Goal: Task Accomplishment & Management: Manage account settings

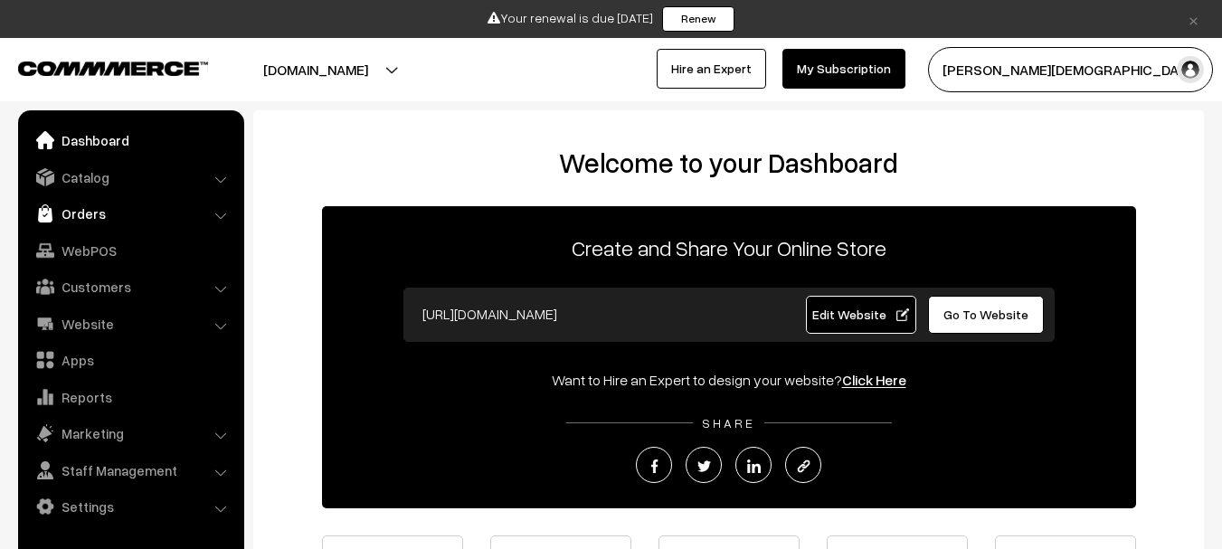
click at [87, 217] on link "Orders" at bounding box center [130, 213] width 215 height 33
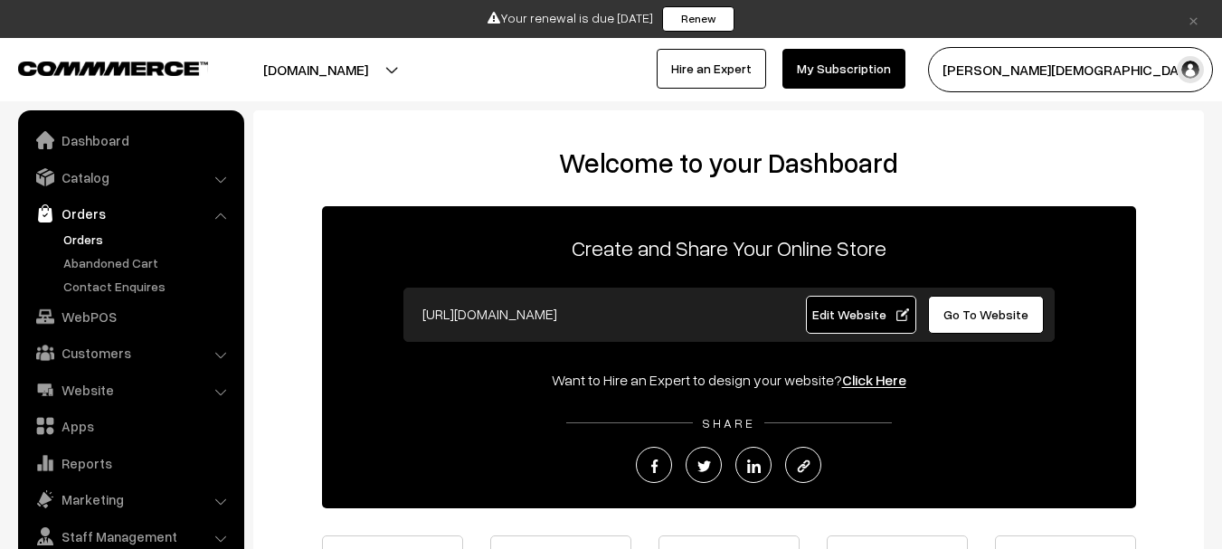
click at [82, 241] on link "Orders" at bounding box center [148, 239] width 179 height 19
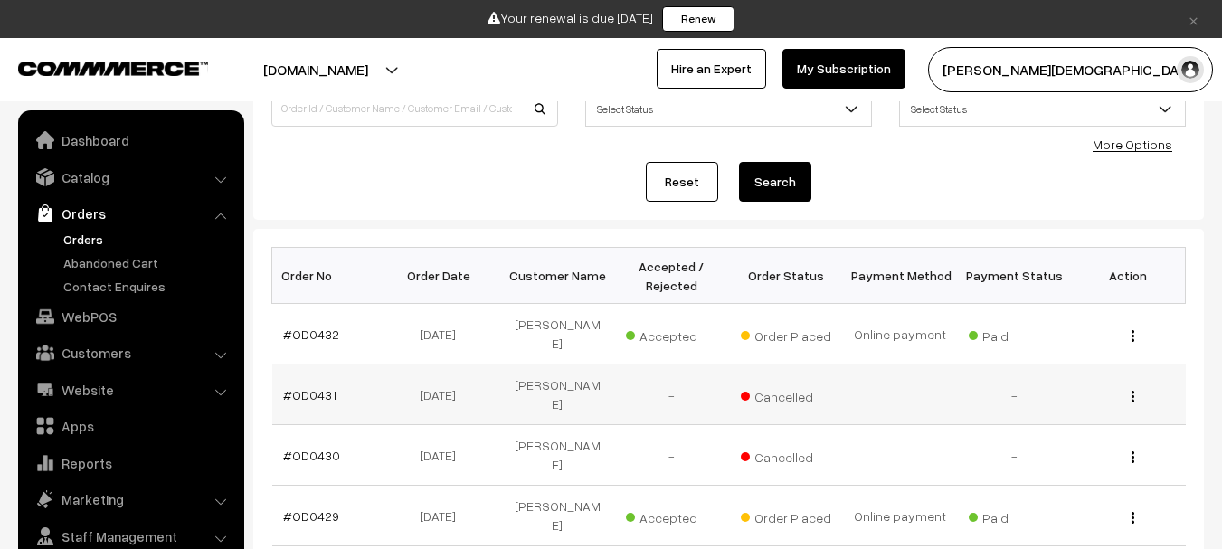
scroll to position [181, 0]
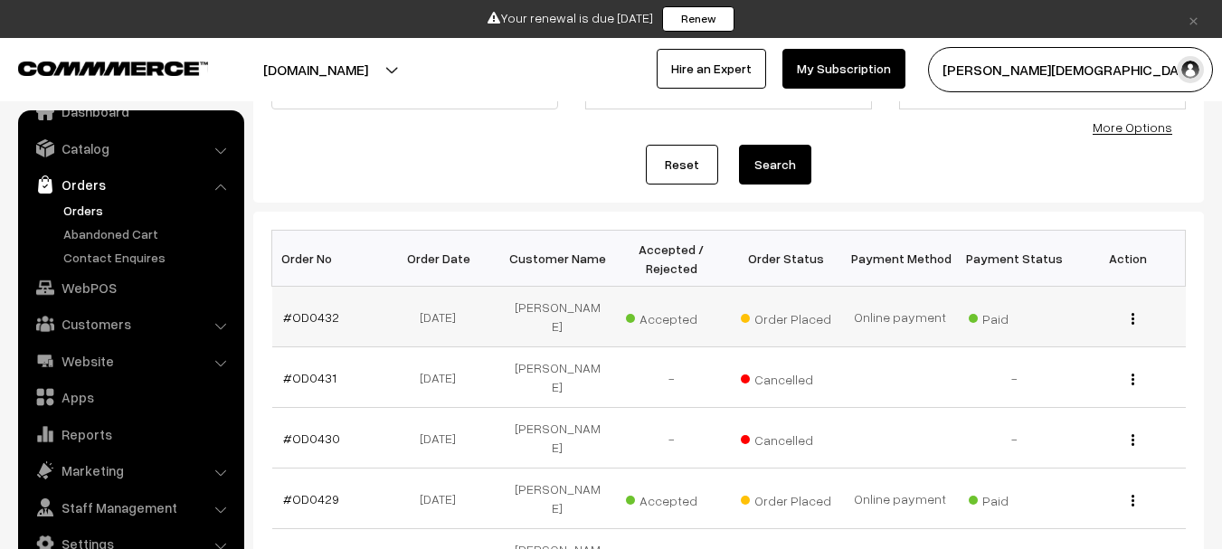
click at [336, 314] on td "#OD0432" at bounding box center [329, 317] width 114 height 61
click at [333, 314] on link "#OD0432" at bounding box center [311, 316] width 56 height 15
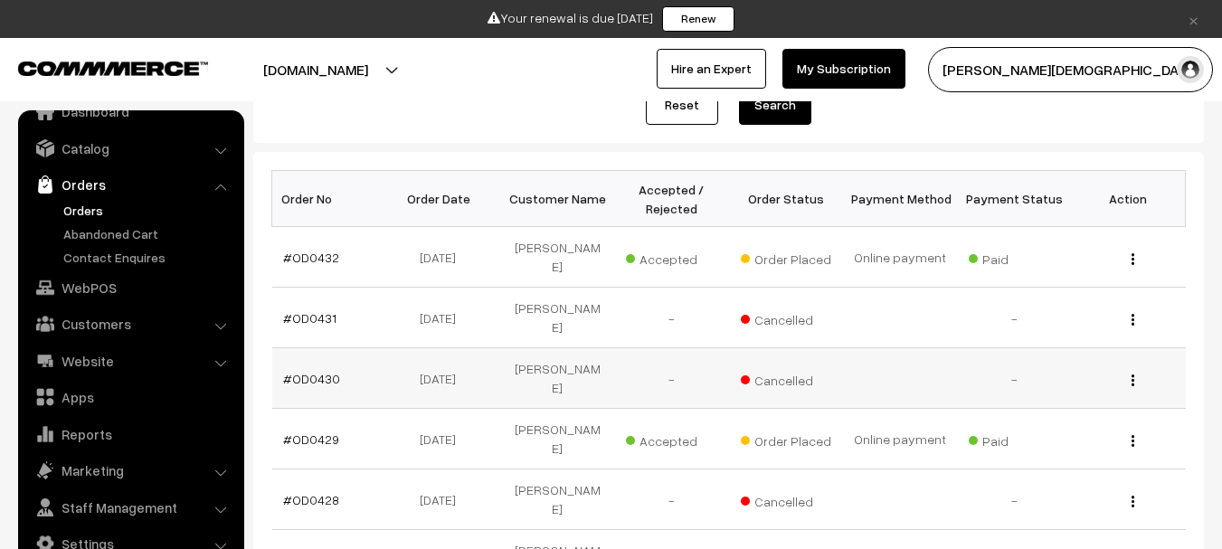
scroll to position [271, 0]
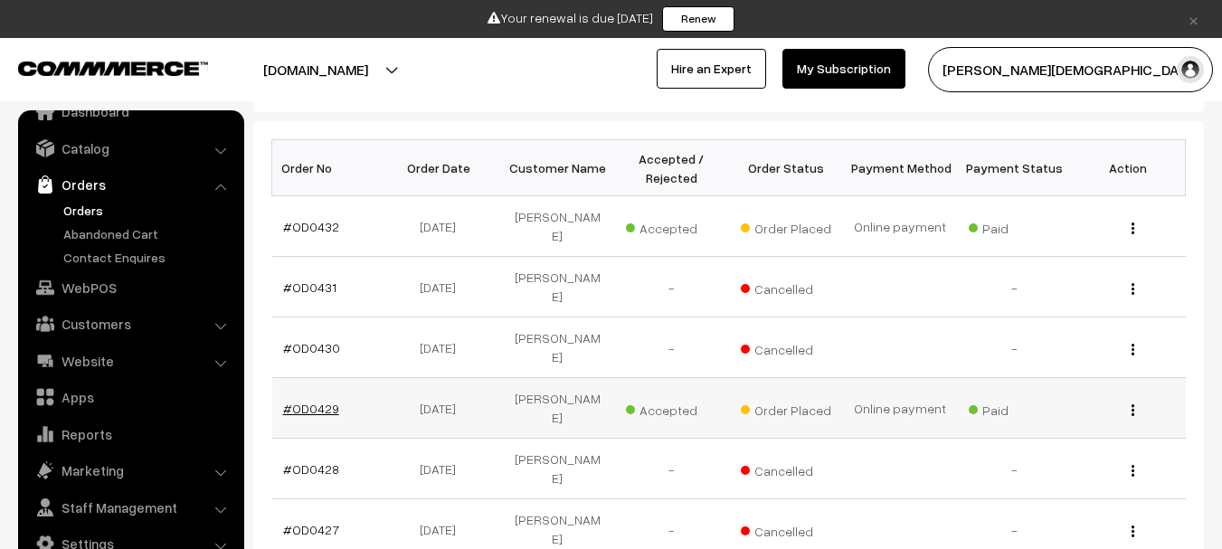
click at [309, 401] on link "#OD0429" at bounding box center [311, 408] width 56 height 15
click at [318, 231] on link "#OD0432" at bounding box center [311, 226] width 56 height 15
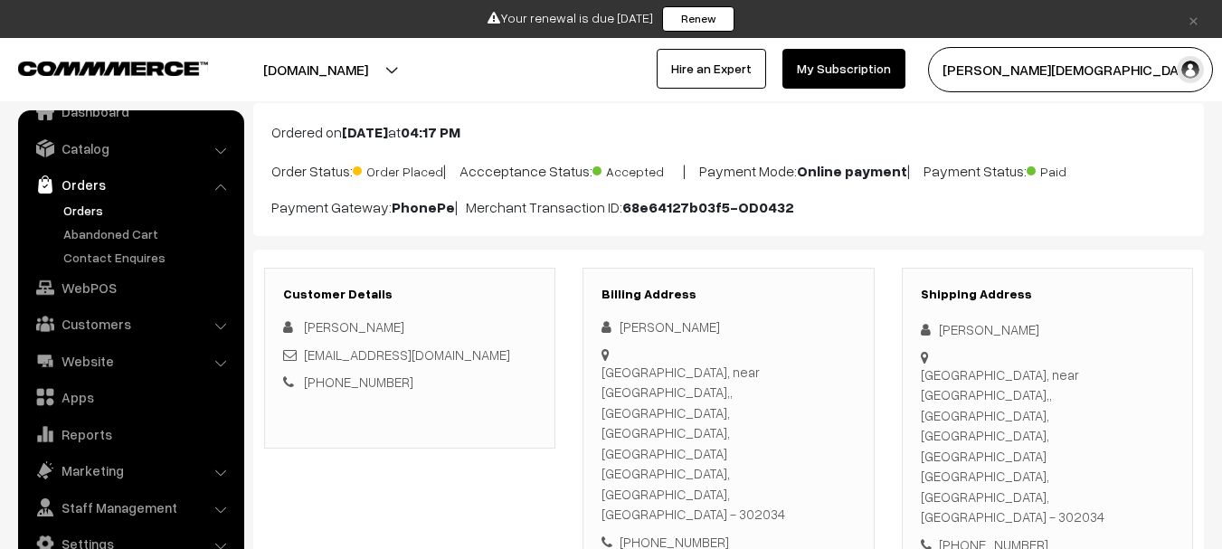
scroll to position [271, 0]
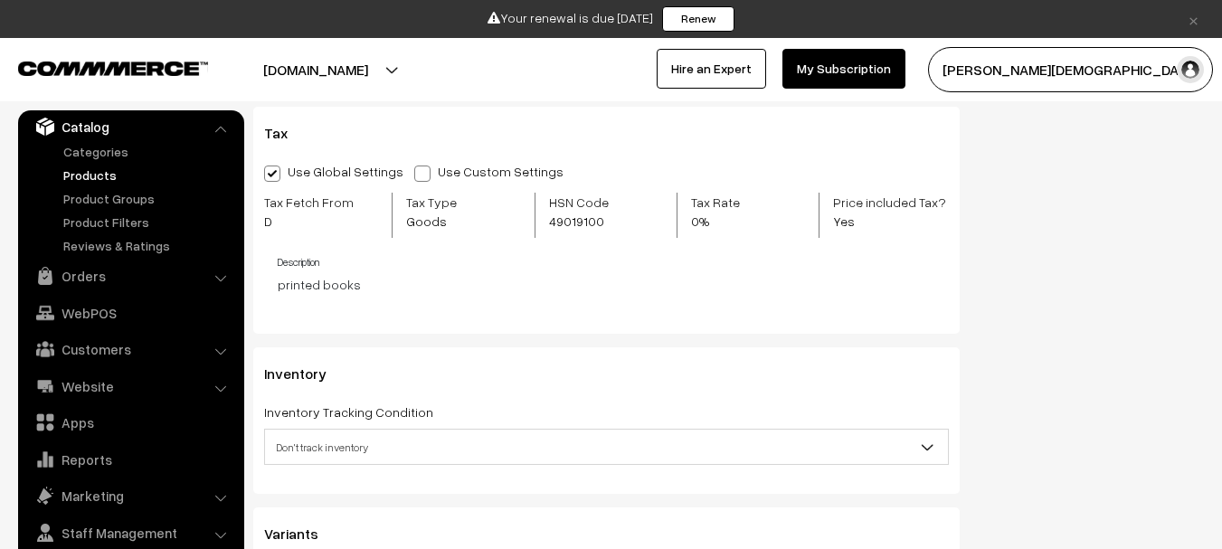
scroll to position [1899, 0]
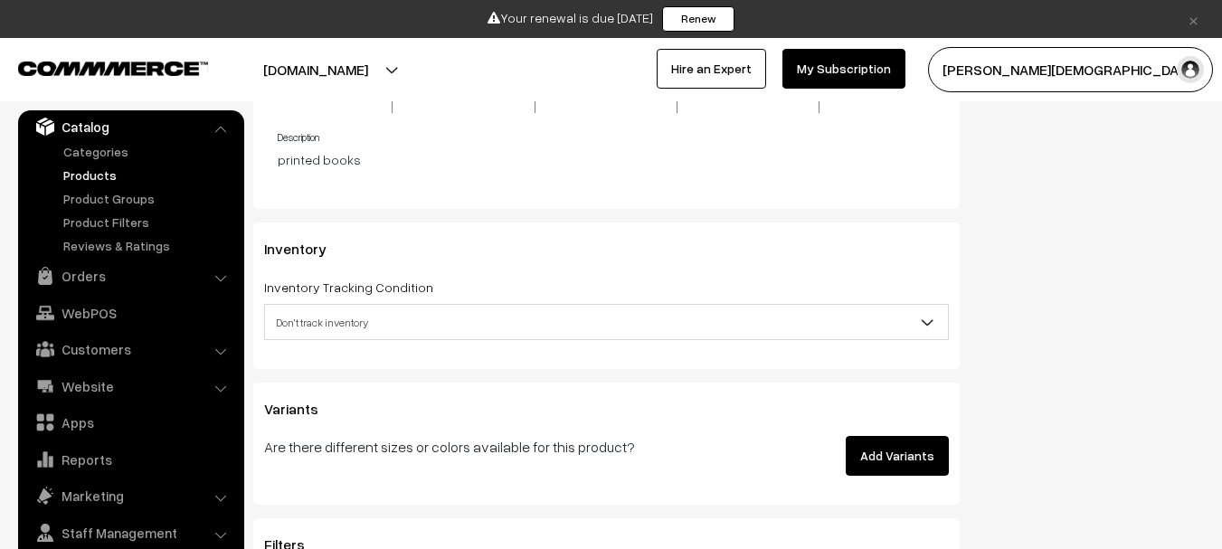
click at [371, 316] on span "Don't track inventory" at bounding box center [606, 323] width 683 height 32
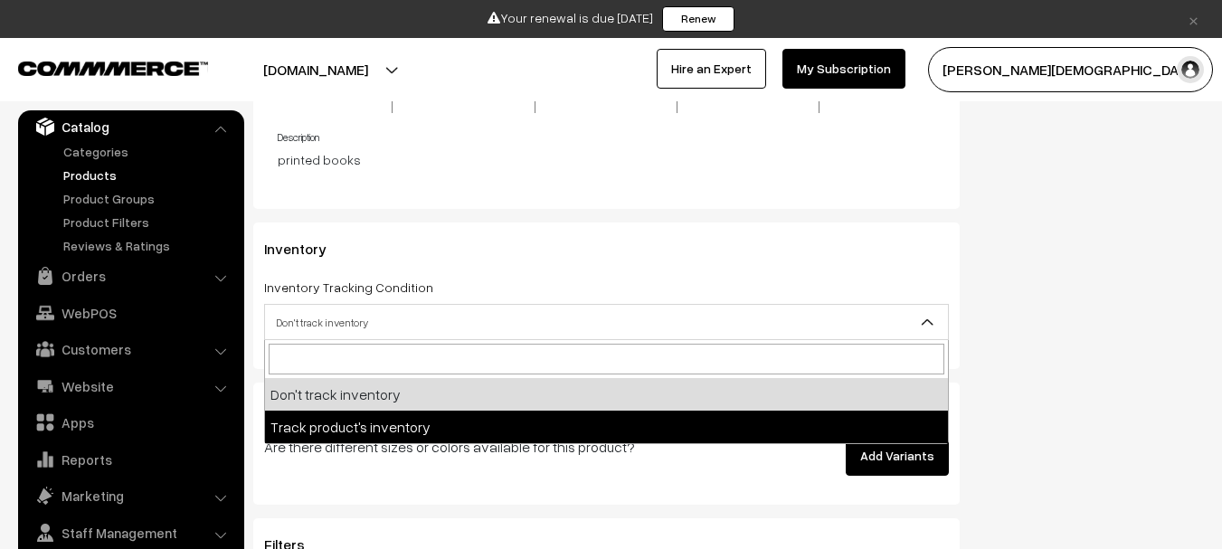
select select "2"
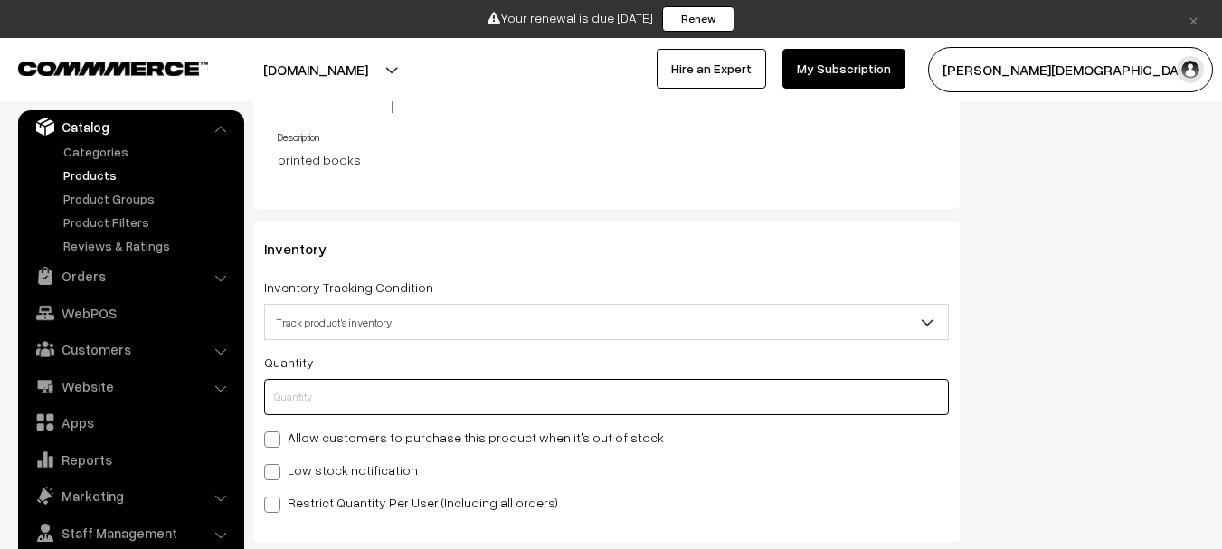
click at [336, 397] on input "text" at bounding box center [606, 397] width 685 height 36
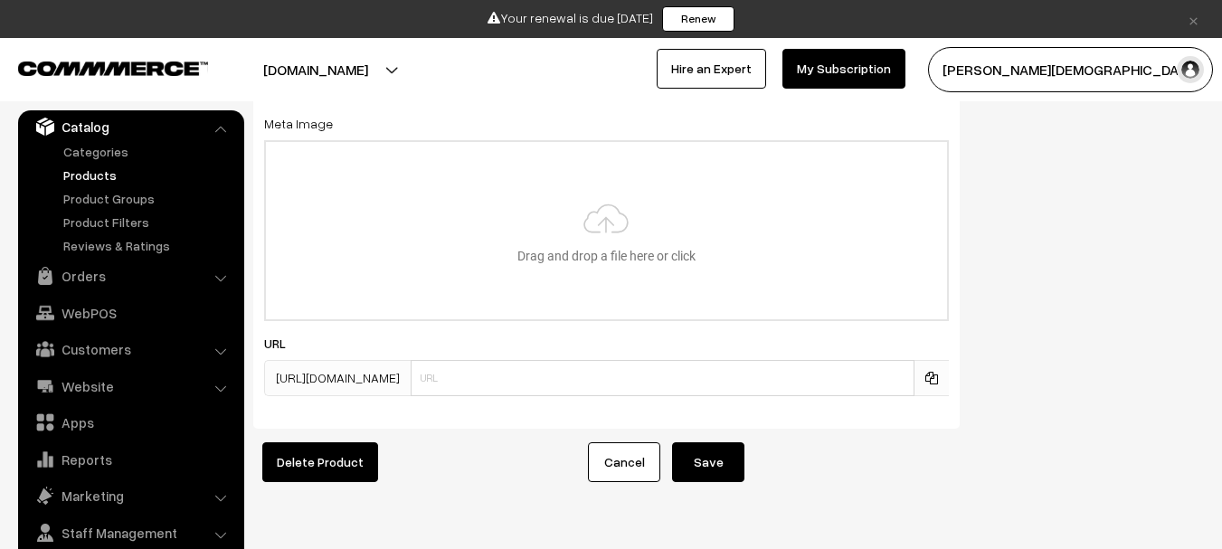
scroll to position [3035, 0]
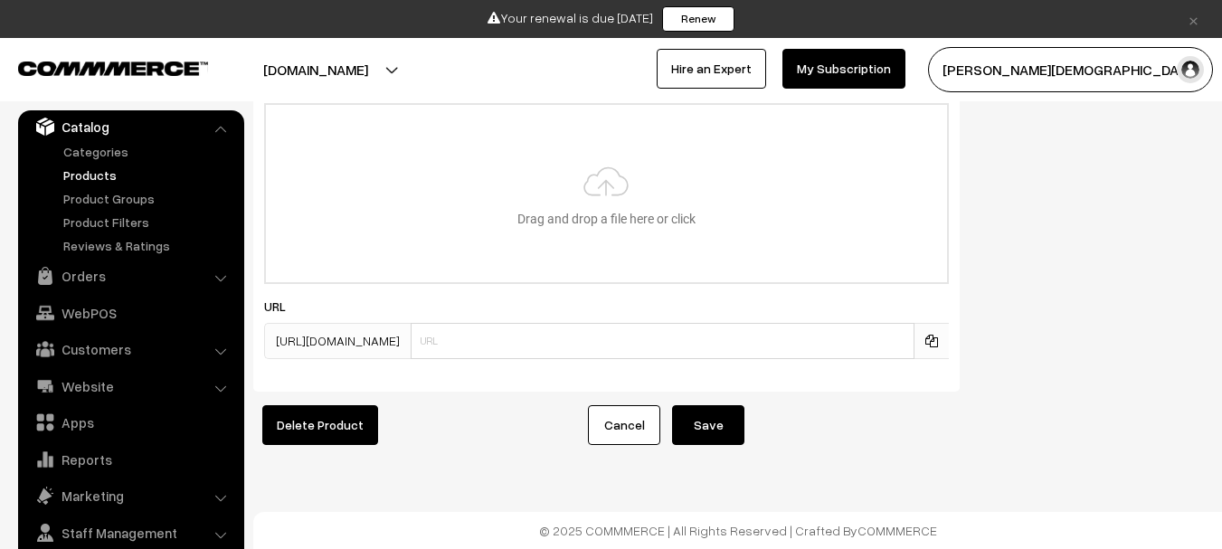
type input "0"
click at [719, 416] on button "Save" at bounding box center [708, 425] width 72 height 40
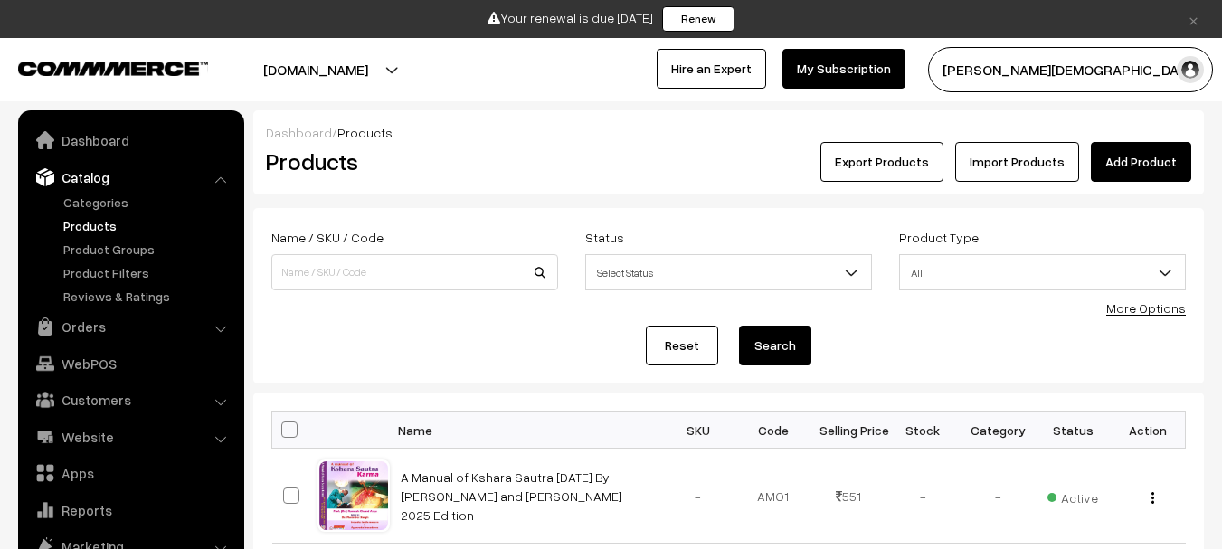
scroll to position [51, 0]
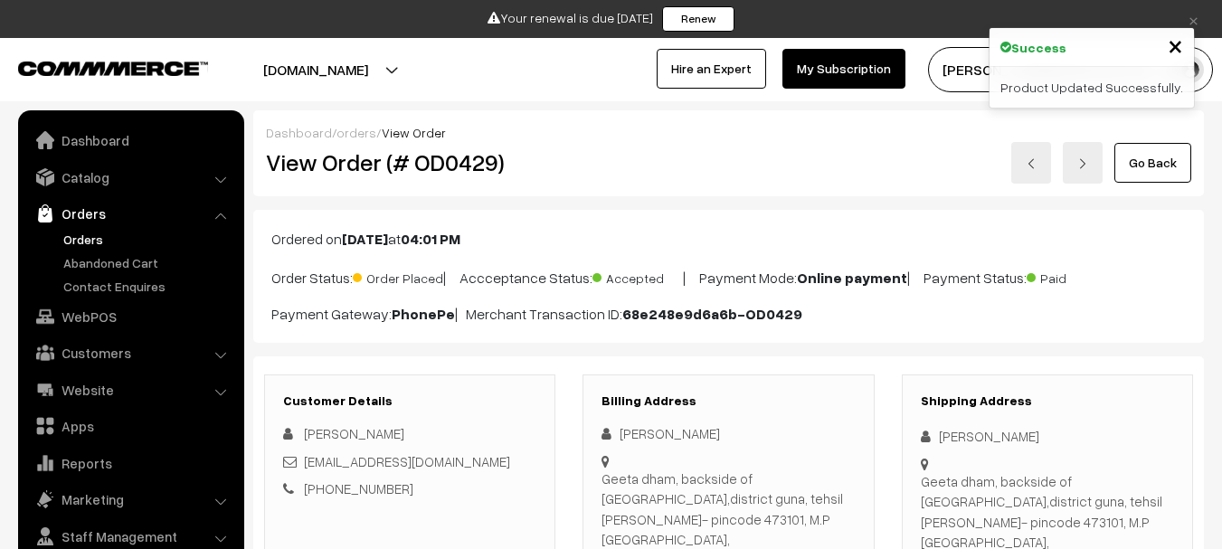
scroll to position [543, 0]
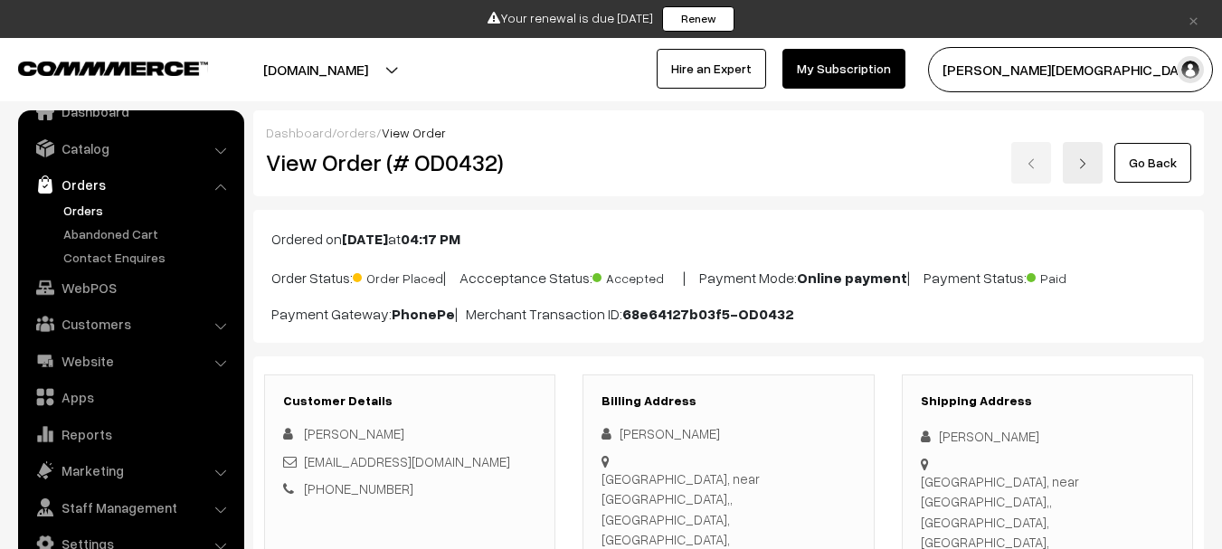
click at [446, 156] on h2 "View Order (# OD0432)" at bounding box center [411, 162] width 290 height 28
copy h2 "OD0432"
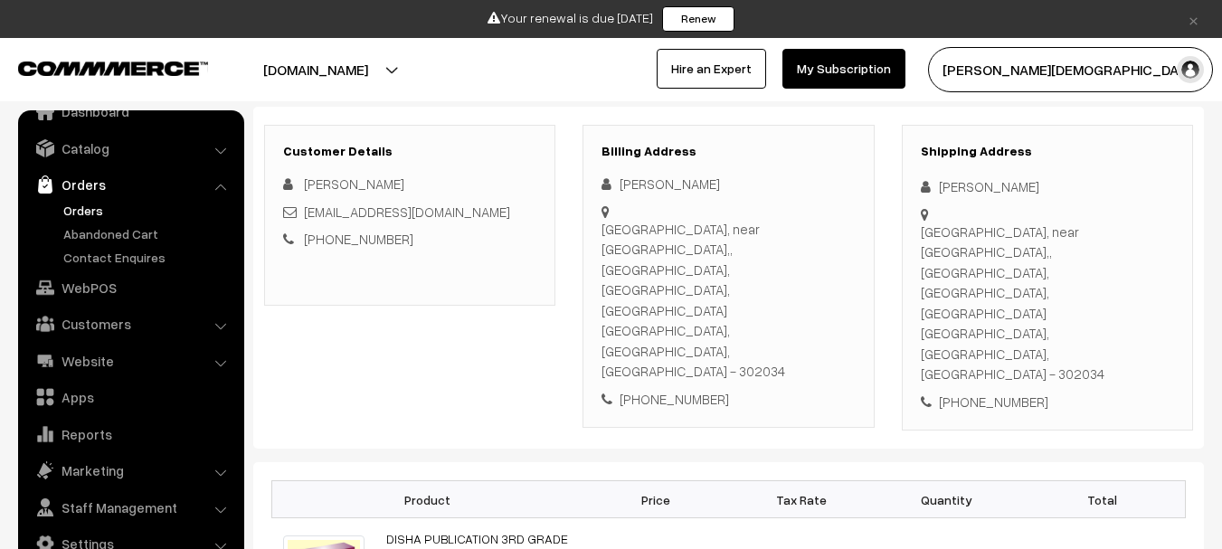
scroll to position [271, 0]
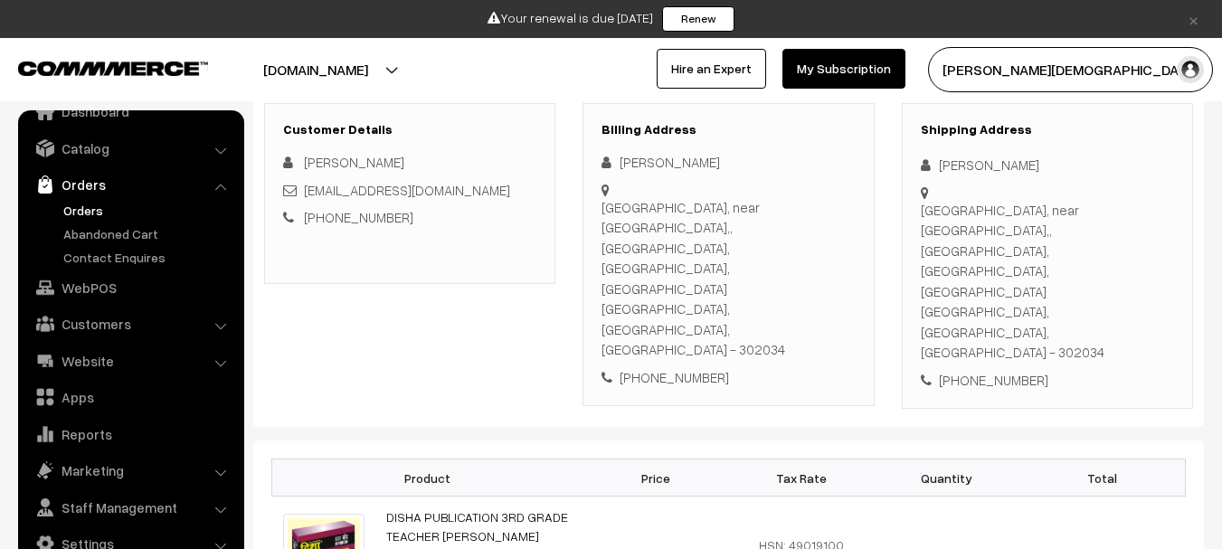
click at [988, 370] on div "[PHONE_NUMBER]" at bounding box center [1047, 380] width 253 height 21
copy div "7849824196"
click at [959, 165] on div "[PERSON_NAME]" at bounding box center [1047, 165] width 253 height 21
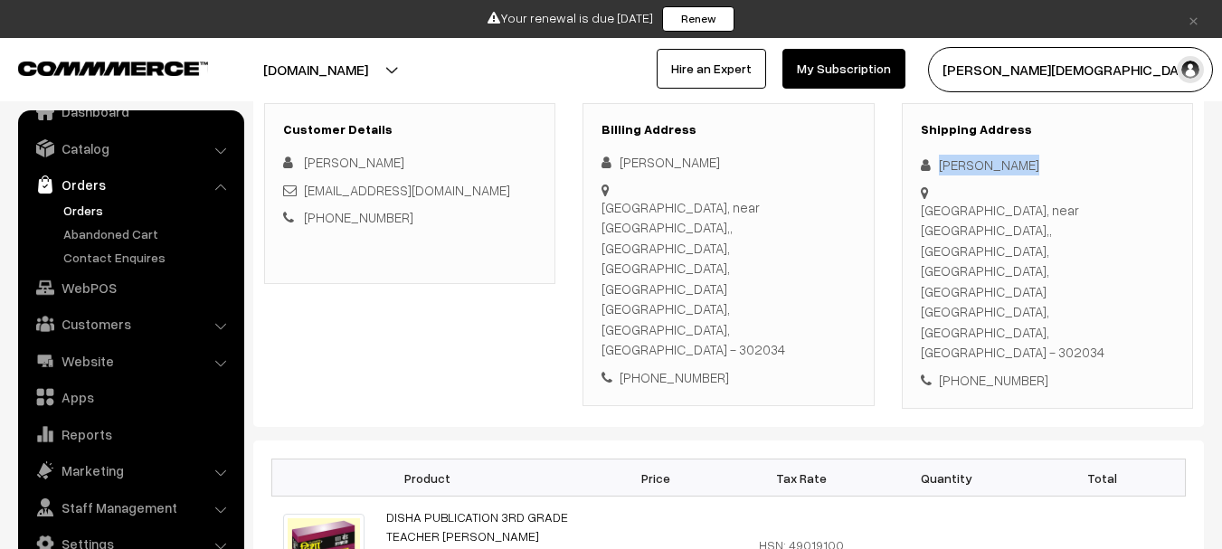
click at [959, 165] on div "[PERSON_NAME]" at bounding box center [1047, 165] width 253 height 21
copy div "[PERSON_NAME]"
copy link "[EMAIL_ADDRESS][DOMAIN_NAME]"
drag, startPoint x: 392, startPoint y: 194, endPoint x: 303, endPoint y: 191, distance: 88.7
click at [303, 191] on div "[EMAIL_ADDRESS][DOMAIN_NAME]" at bounding box center [409, 190] width 253 height 21
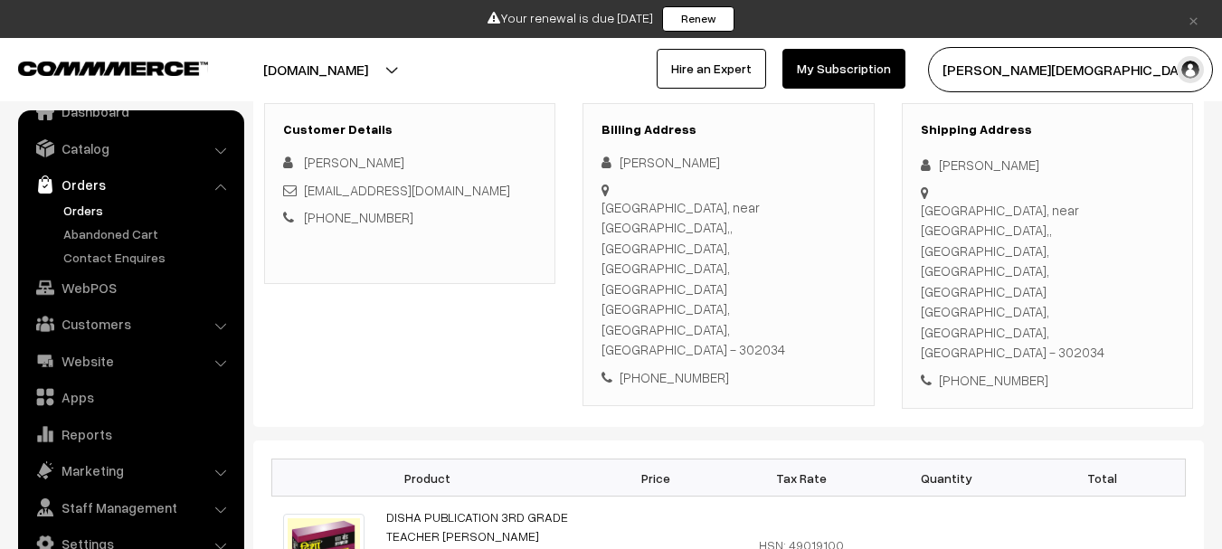
click at [678, 200] on div "Hanshika library, near Sahu gajak wala,, panchawala, sirsi road, jaipur Jaipur,…" at bounding box center [727, 278] width 253 height 163
click at [671, 208] on div "Hanshika library, near Sahu gajak wala,, panchawala, sirsi road, jaipur Jaipur,…" at bounding box center [727, 278] width 253 height 163
copy div "Hanshika library, near Sahu gajak wala,, panchawala, sirsi road, jaipur"
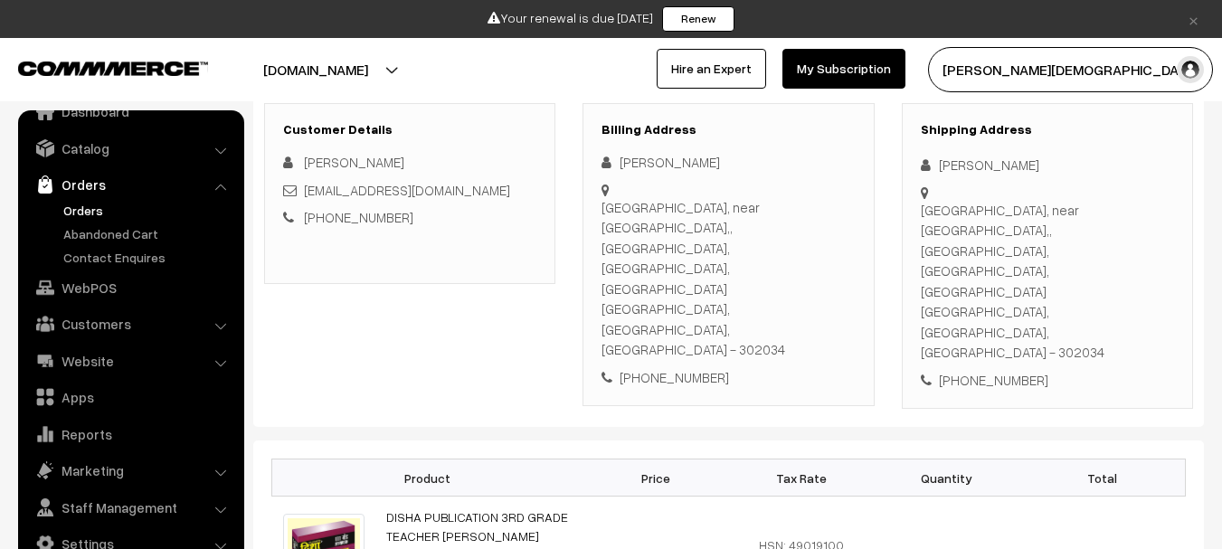
click at [758, 250] on div "Hanshika library, near Sahu gajak wala,, panchawala, sirsi road, jaipur Jaipur,…" at bounding box center [727, 278] width 253 height 163
copy div "302034"
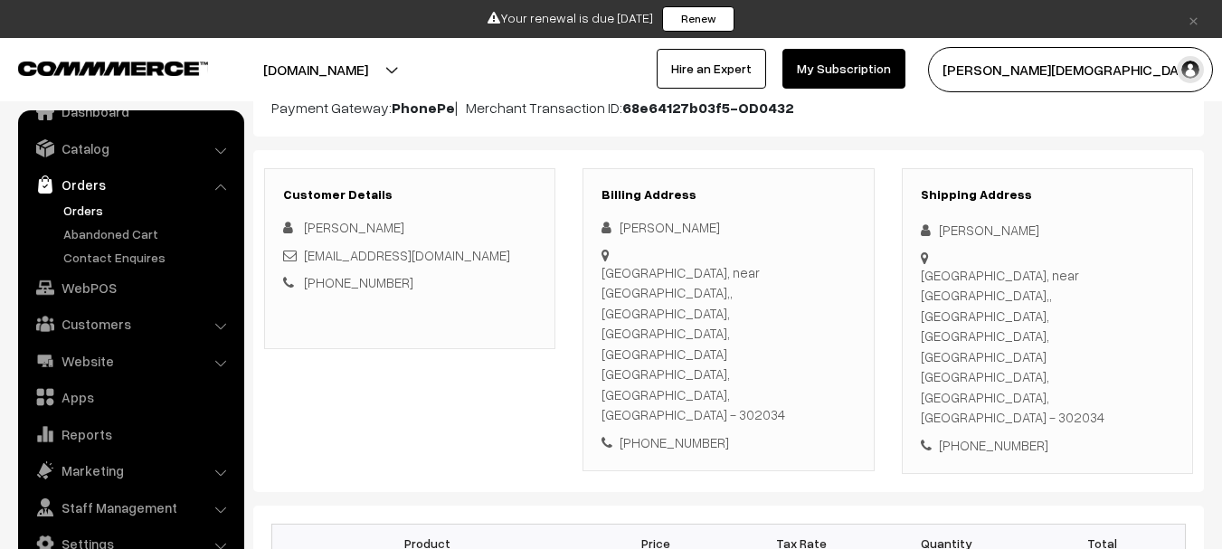
scroll to position [0, 0]
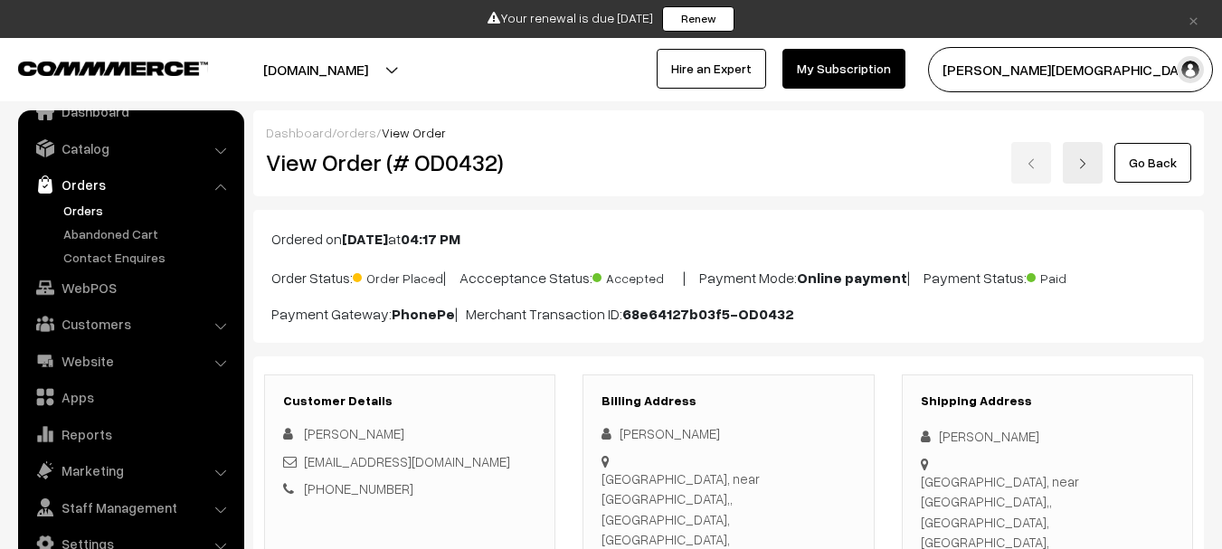
click at [984, 485] on div "Hanshika library, near Sahu gajak wala,, panchawala, sirsi road, jaipur Jaipur,…" at bounding box center [1047, 552] width 253 height 163
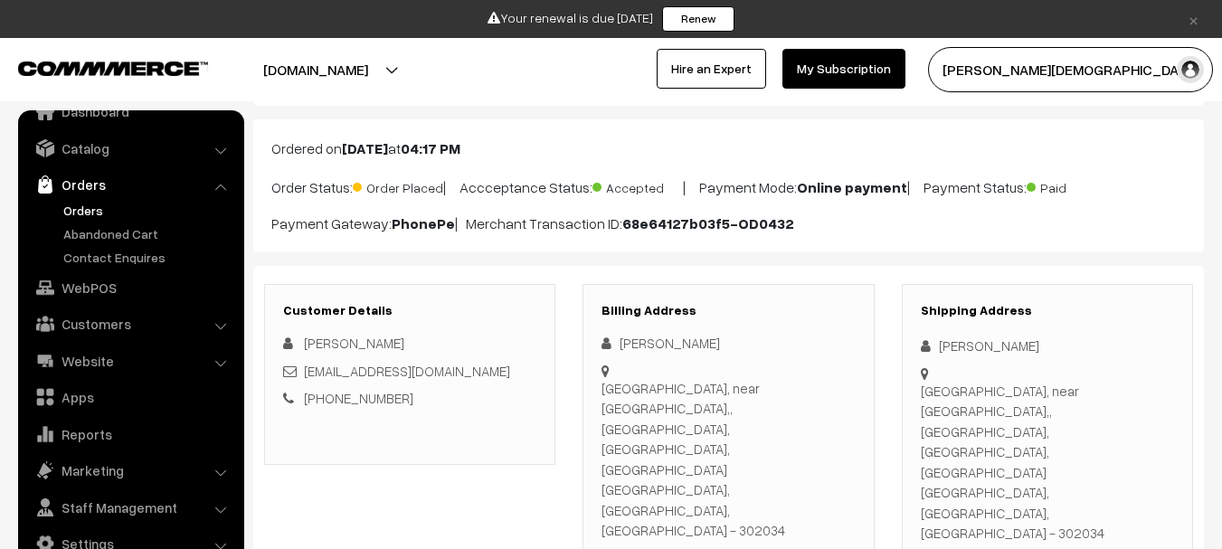
click at [1082, 434] on div "Hanshika library, near Sahu gajak wala,, panchawala, sirsi road, jaipur Jaipur,…" at bounding box center [1047, 462] width 253 height 163
copy div "302034"
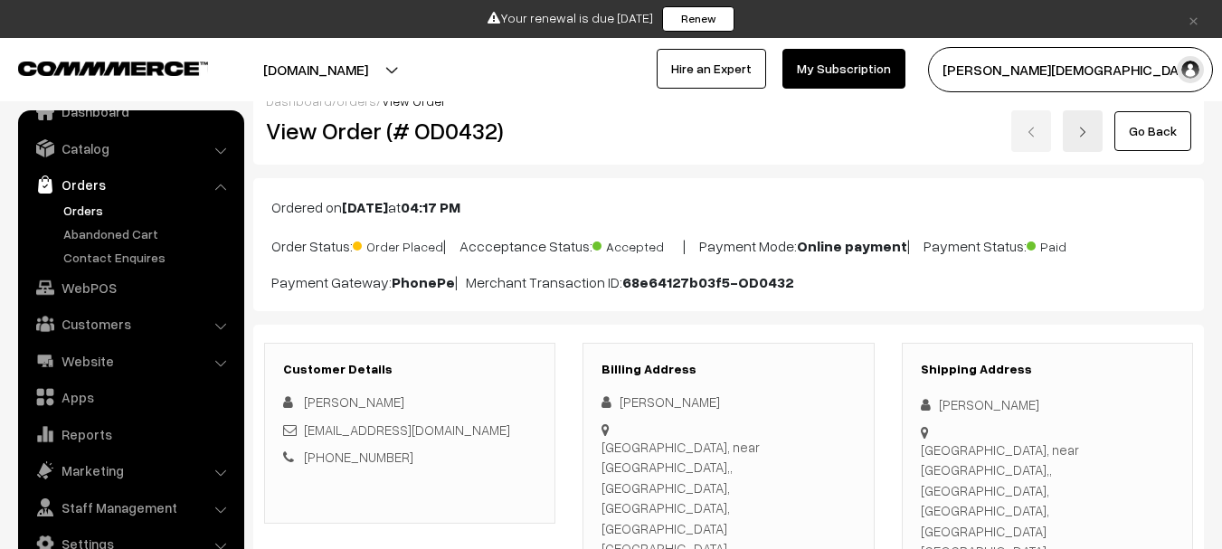
scroll to position [0, 0]
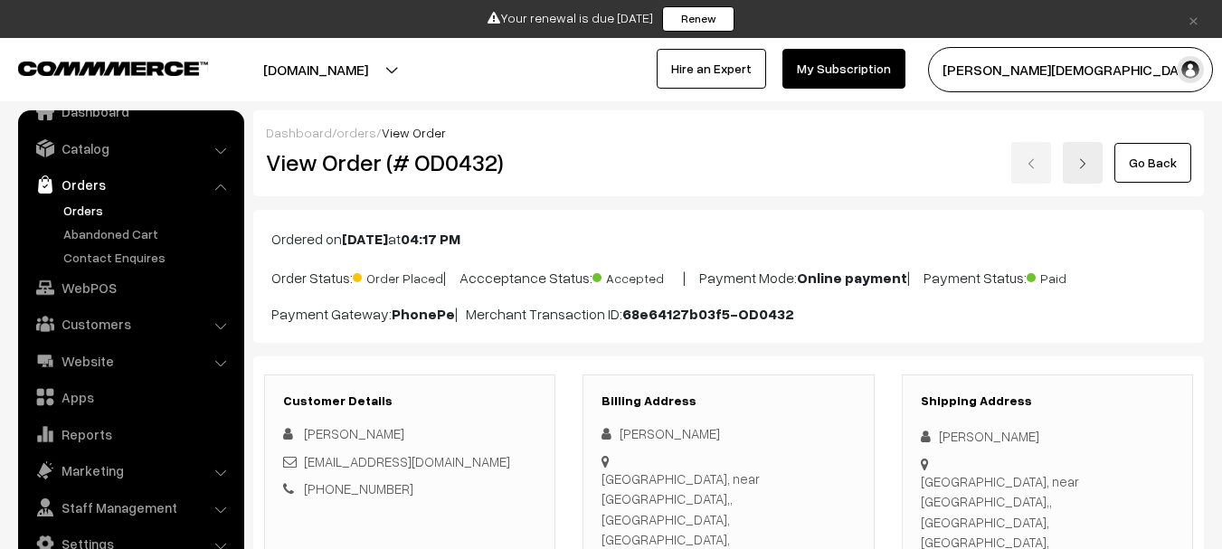
click at [449, 142] on div "View Order (# OD0432)" at bounding box center [410, 163] width 317 height 42
copy h2 "OD0432"
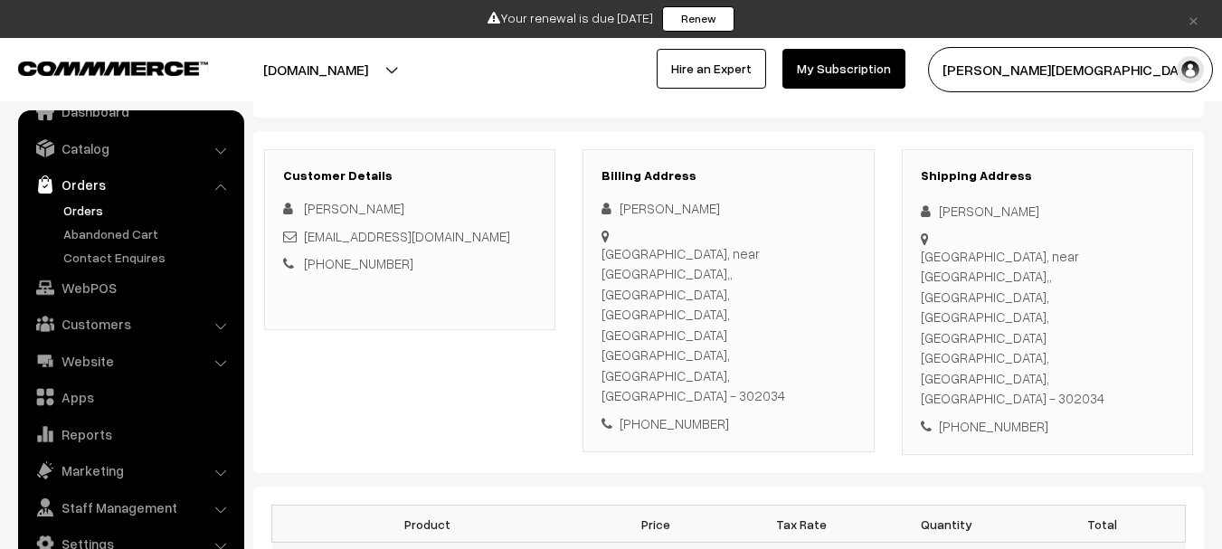
scroll to position [362, 0]
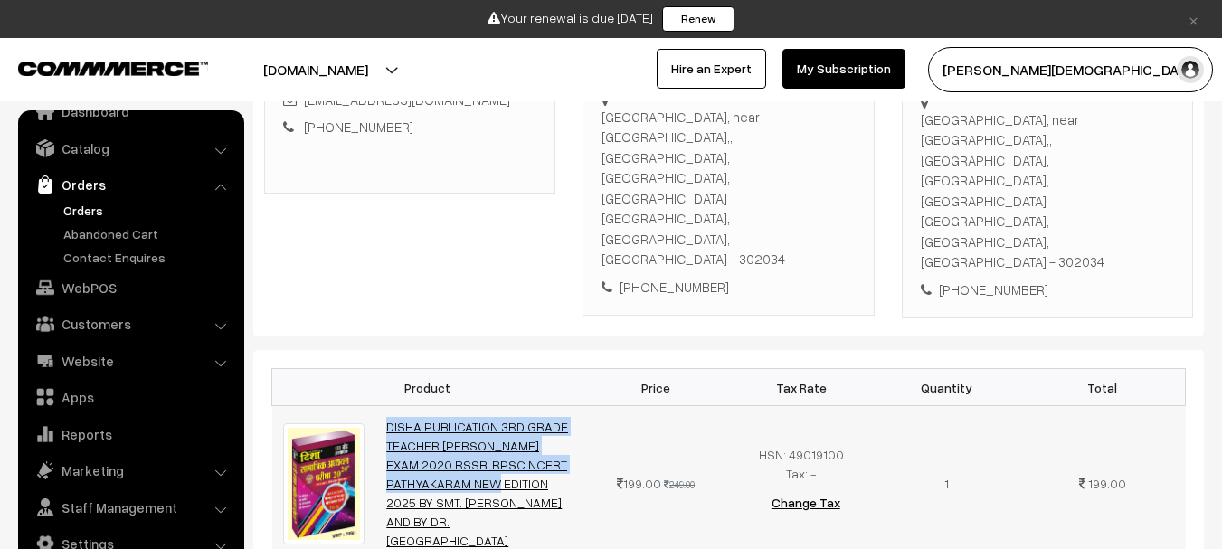
drag, startPoint x: 377, startPoint y: 318, endPoint x: 513, endPoint y: 358, distance: 141.4
click at [513, 406] on tr "DISHA PUBLICATION 3RD GRADE TEACHER SAMAJIK ADHYAN EXAM 2020 RSSB, RPSC NCERT P…" at bounding box center [728, 484] width 913 height 156
copy tr "DISHA PUBLICATION 3RD GRADE TEACHER SAMAJIK ADHYAN EXAM 2020 RSSB, RPSC NCER"
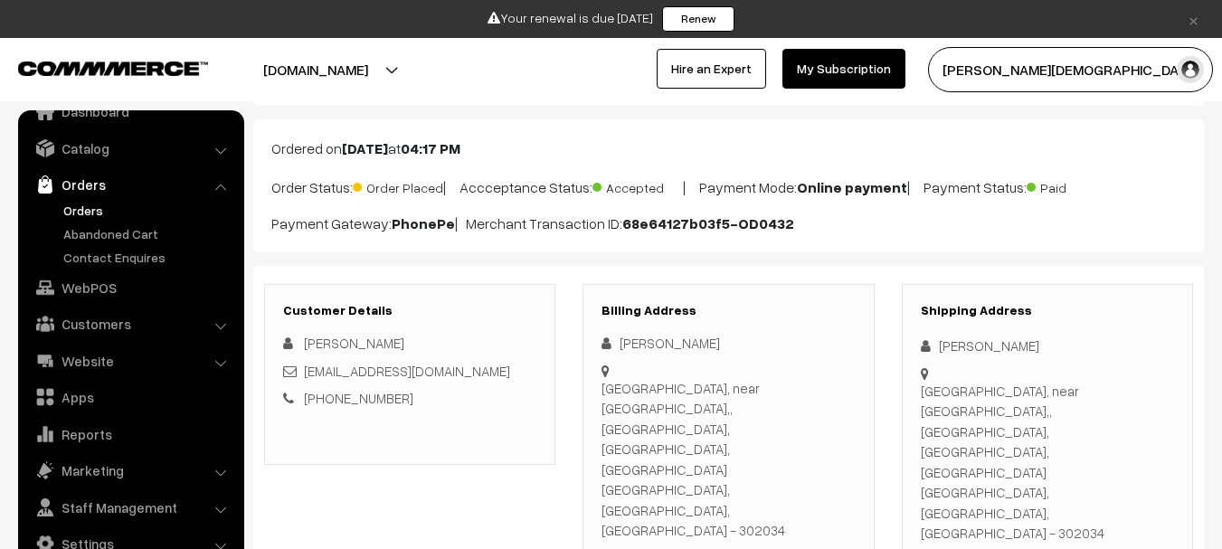
click at [386, 159] on div "Ordered on Oct 08, 2025 at 04:17 PM Order Status: Order Placed | Accceptance St…" at bounding box center [728, 185] width 950 height 133
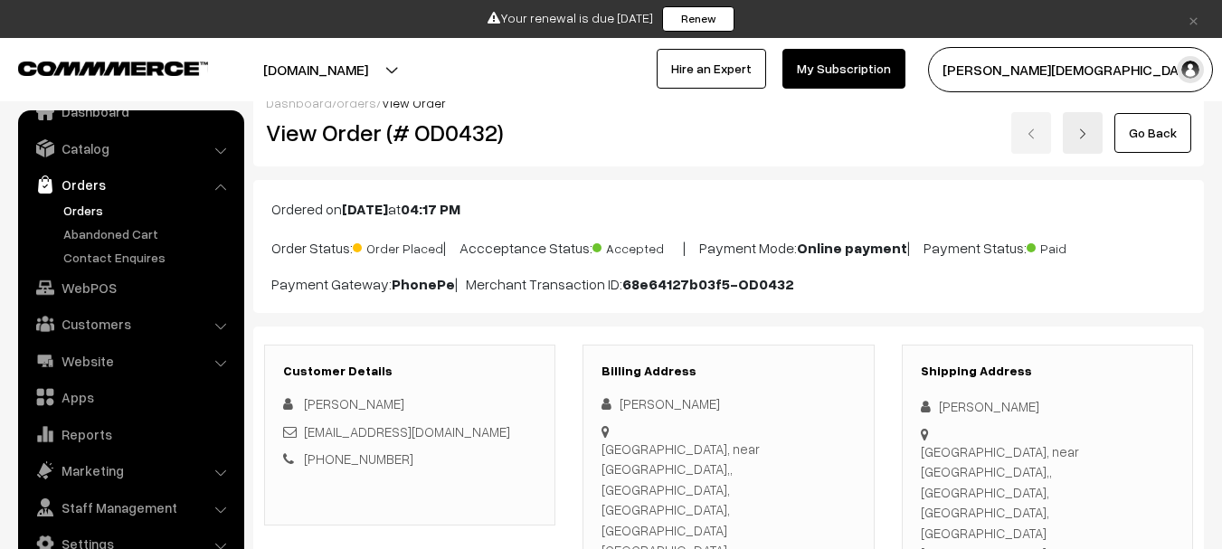
scroll to position [0, 0]
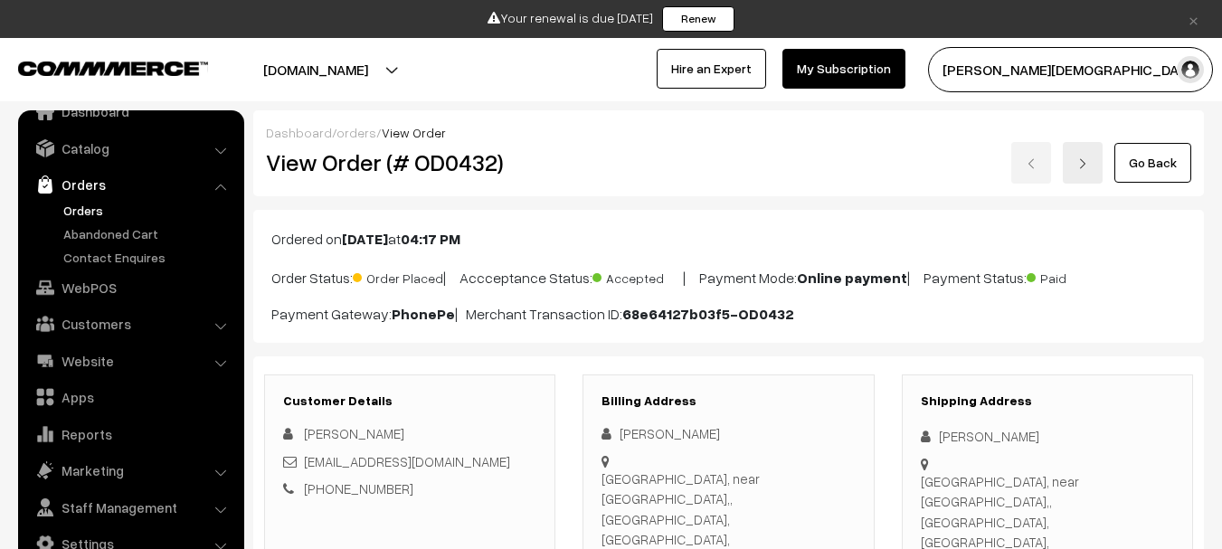
click at [449, 162] on h2 "View Order (# OD0432)" at bounding box center [411, 162] width 290 height 28
copy h2 "OD0432"
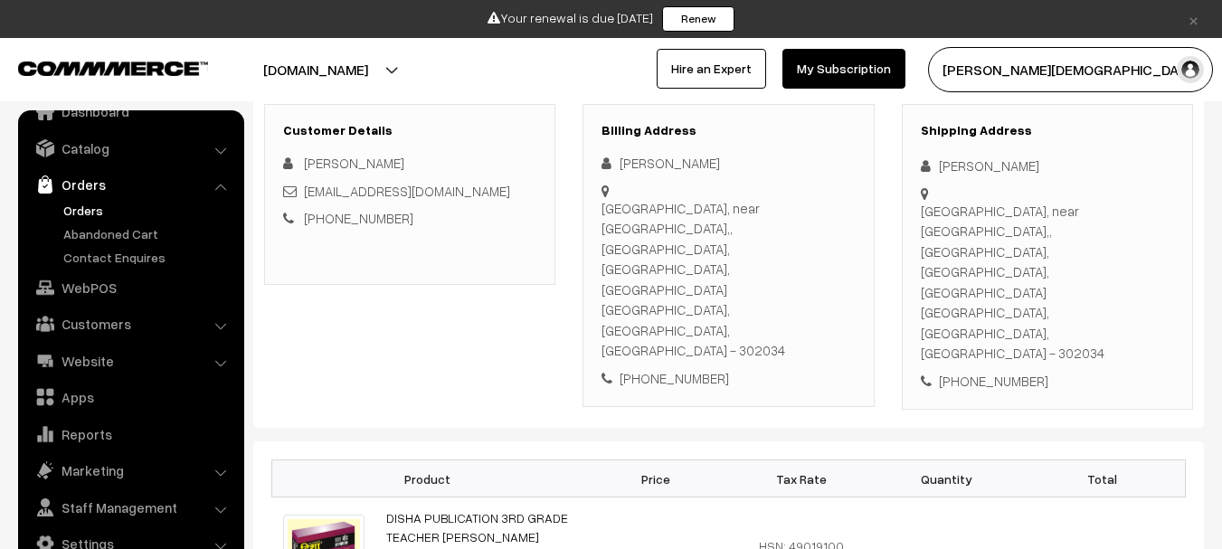
scroll to position [271, 0]
click at [985, 370] on div "+91 7849824196" at bounding box center [1047, 380] width 253 height 21
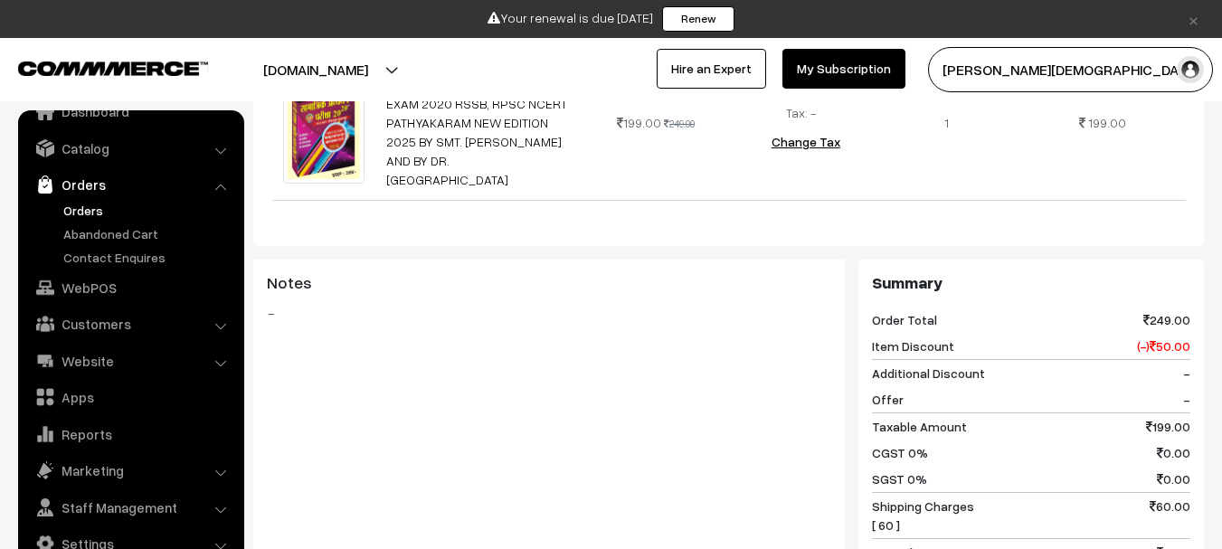
scroll to position [723, 0]
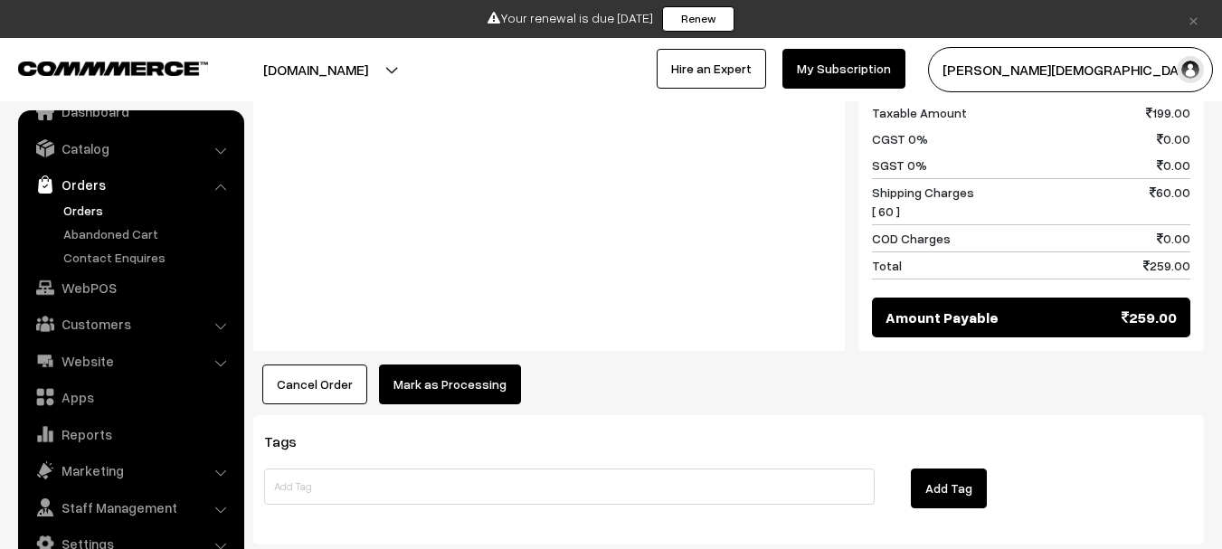
click at [431, 364] on button "Mark as Processing" at bounding box center [450, 384] width 142 height 40
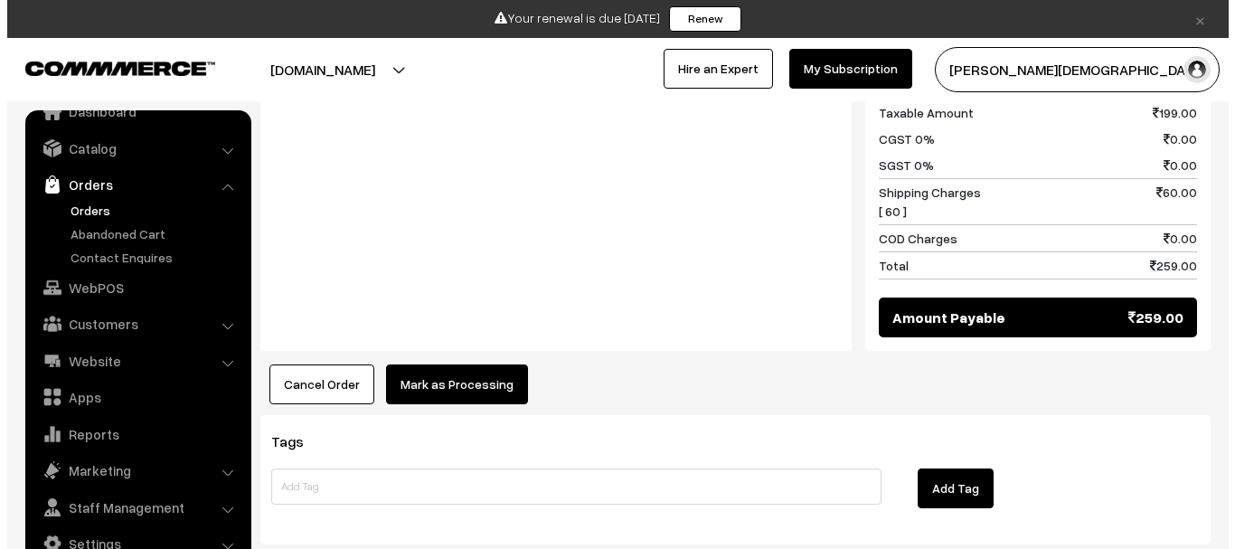
scroll to position [1038, 0]
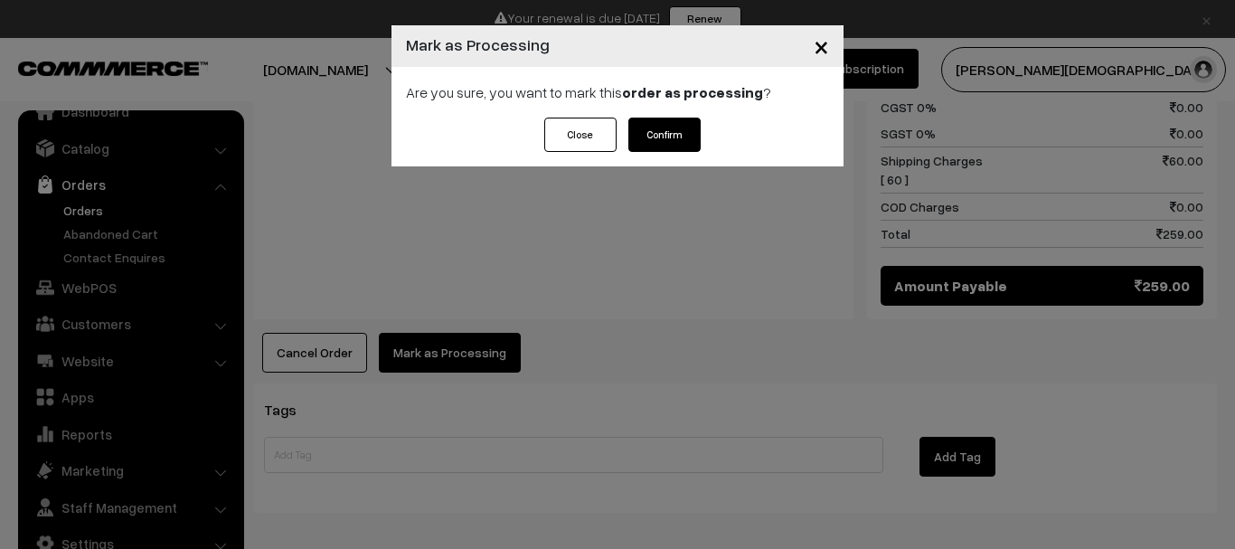
click at [665, 127] on button "Confirm" at bounding box center [664, 135] width 72 height 34
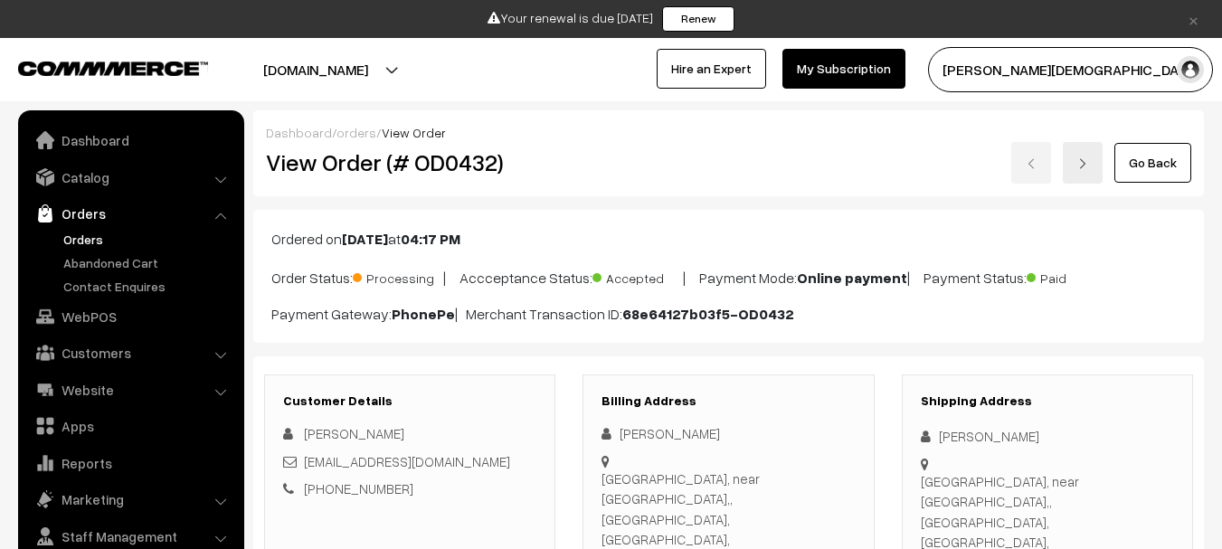
scroll to position [29, 0]
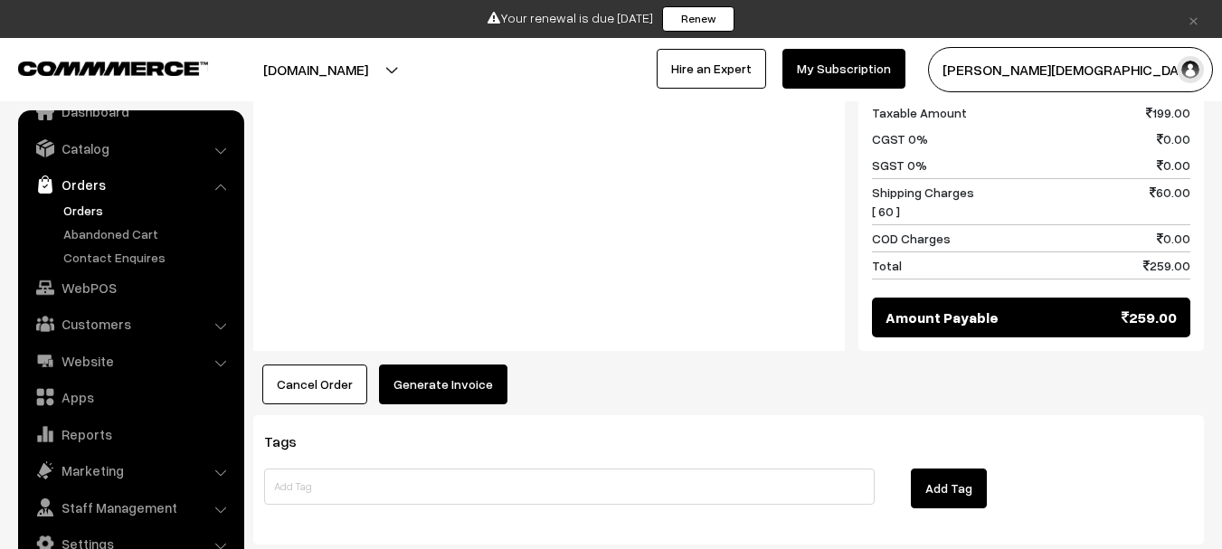
click at [436, 364] on button "Generate Invoice" at bounding box center [443, 384] width 128 height 40
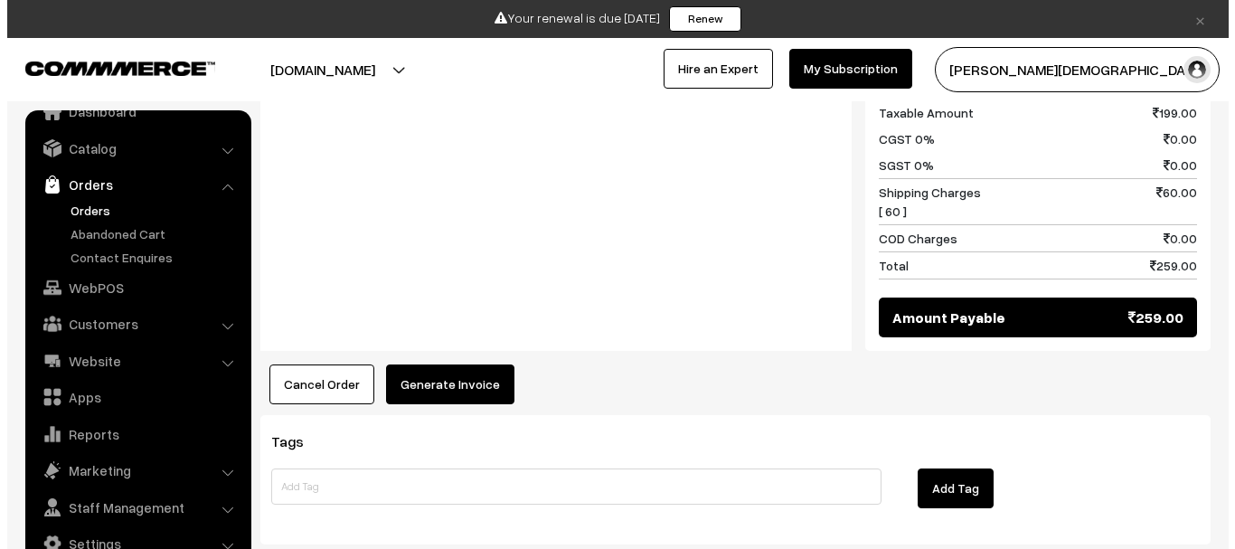
scroll to position [1038, 0]
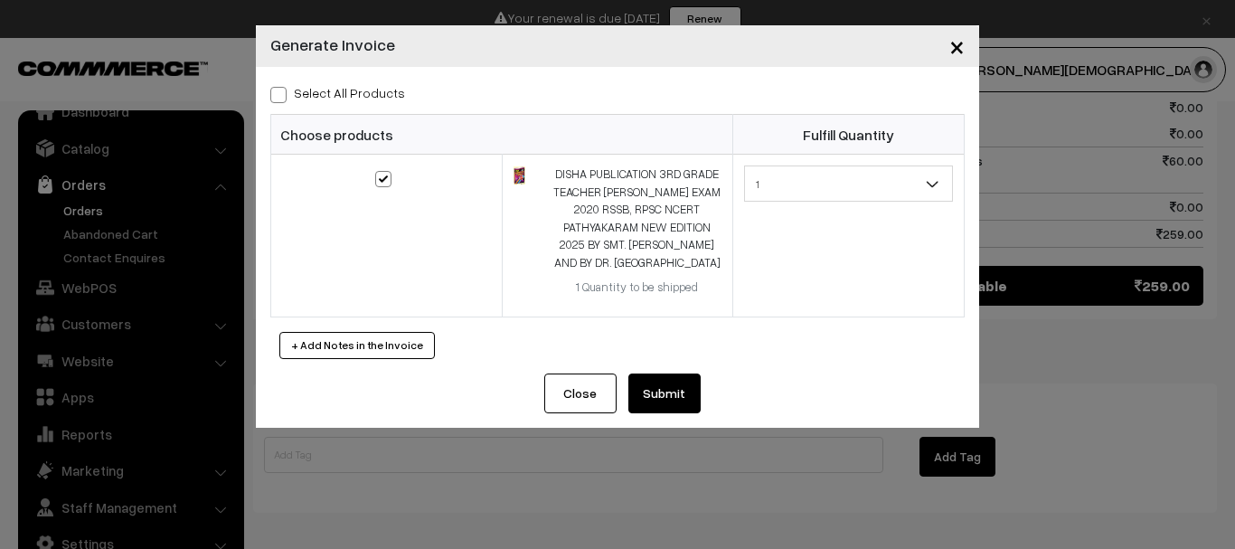
drag, startPoint x: 630, startPoint y: 392, endPoint x: 640, endPoint y: 394, distance: 10.1
click at [639, 394] on button "Submit" at bounding box center [664, 393] width 72 height 40
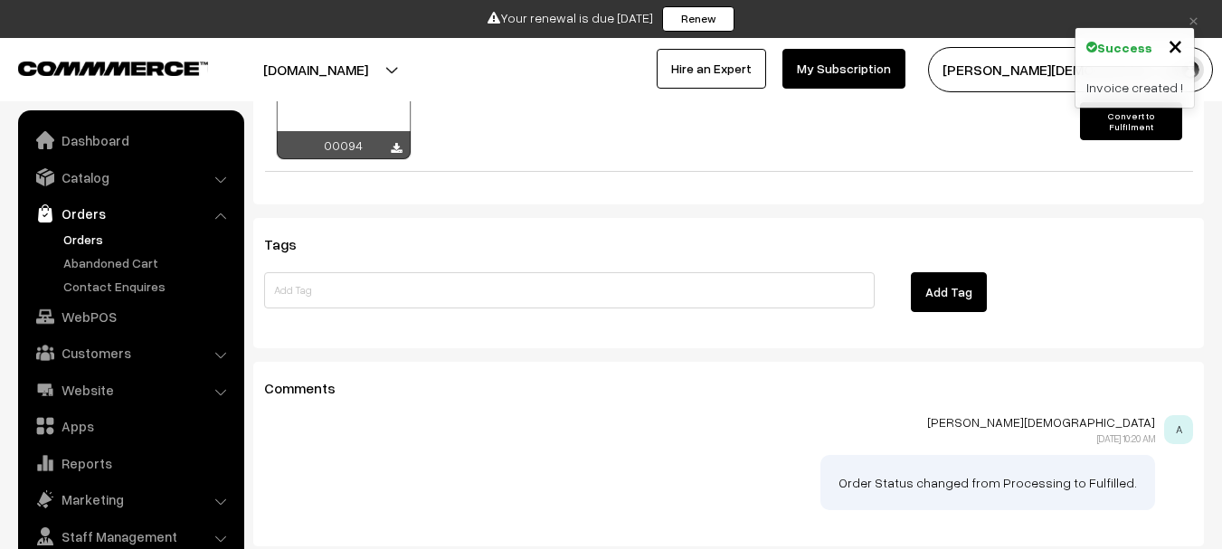
scroll to position [29, 0]
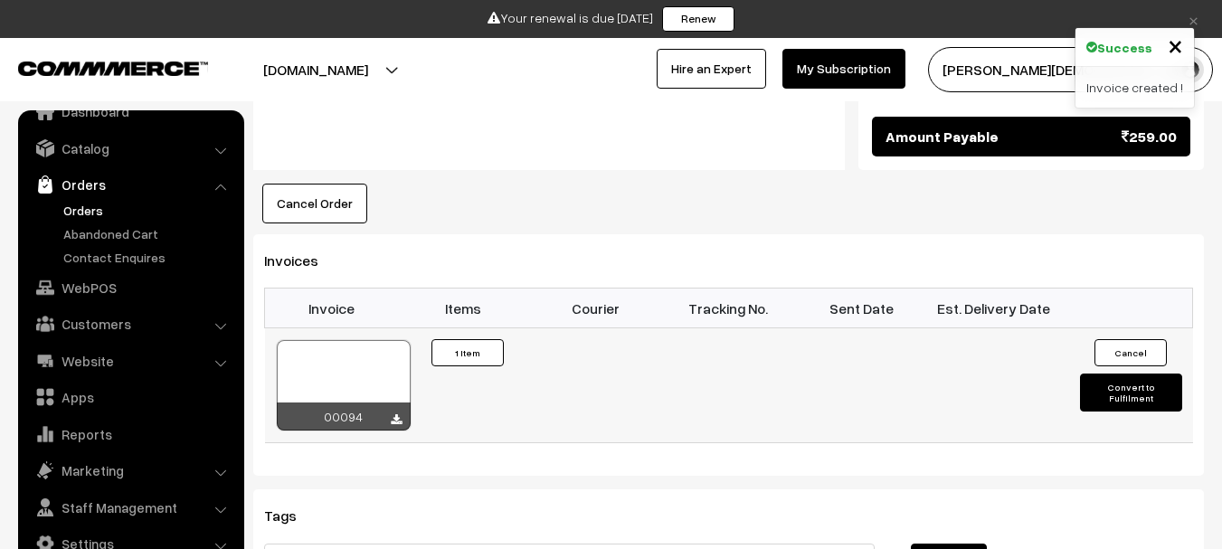
click at [1159, 373] on button "Convert to Fulfilment" at bounding box center [1131, 392] width 102 height 38
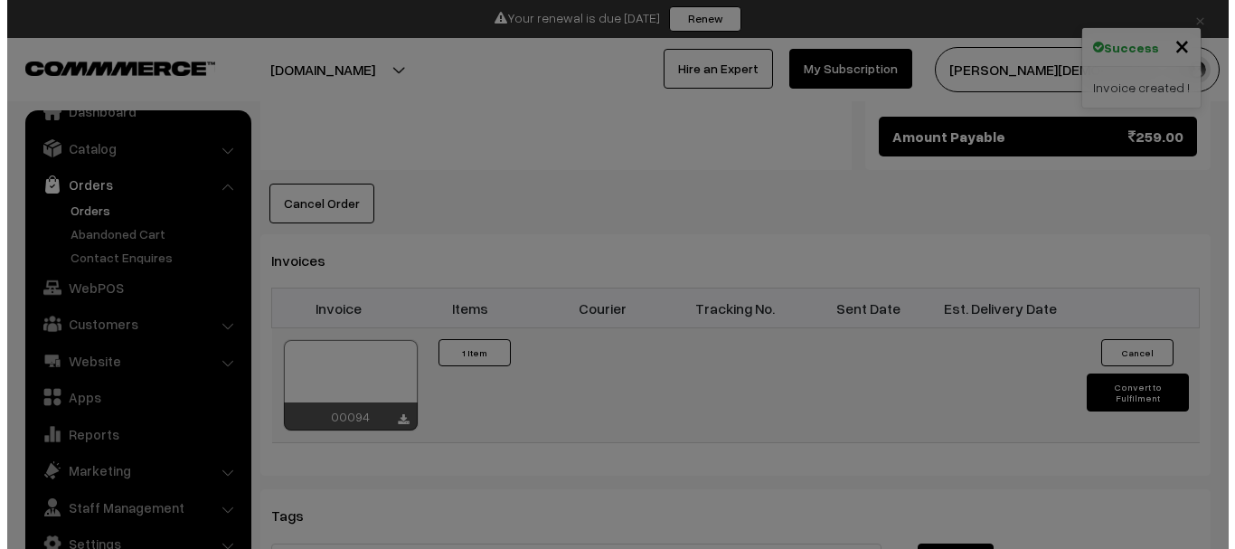
scroll to position [1219, 0]
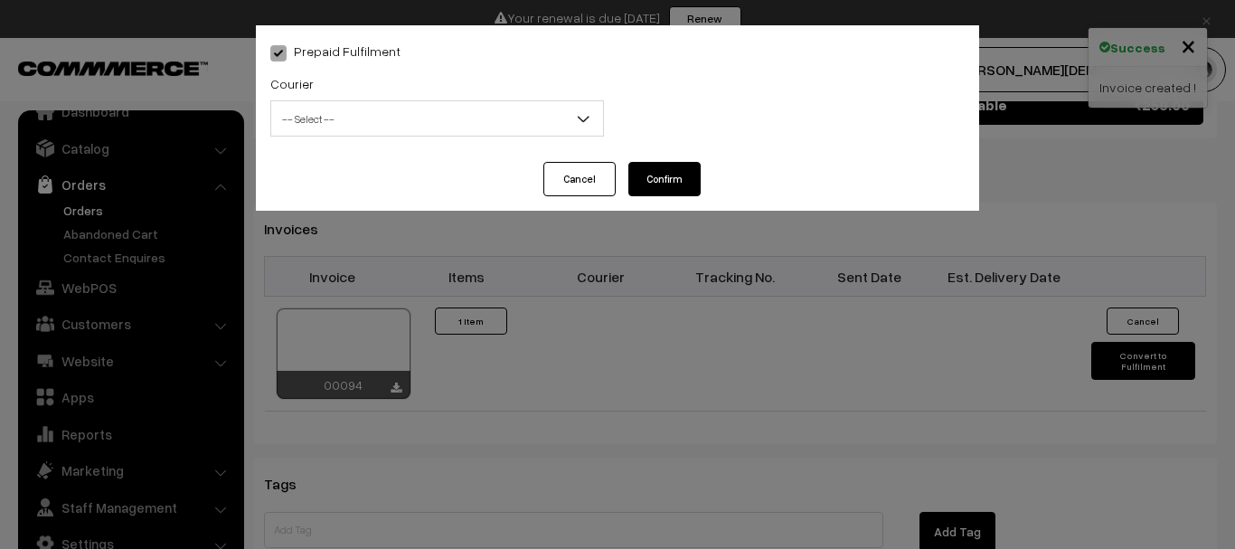
click at [425, 123] on span "-- Select --" at bounding box center [437, 119] width 332 height 32
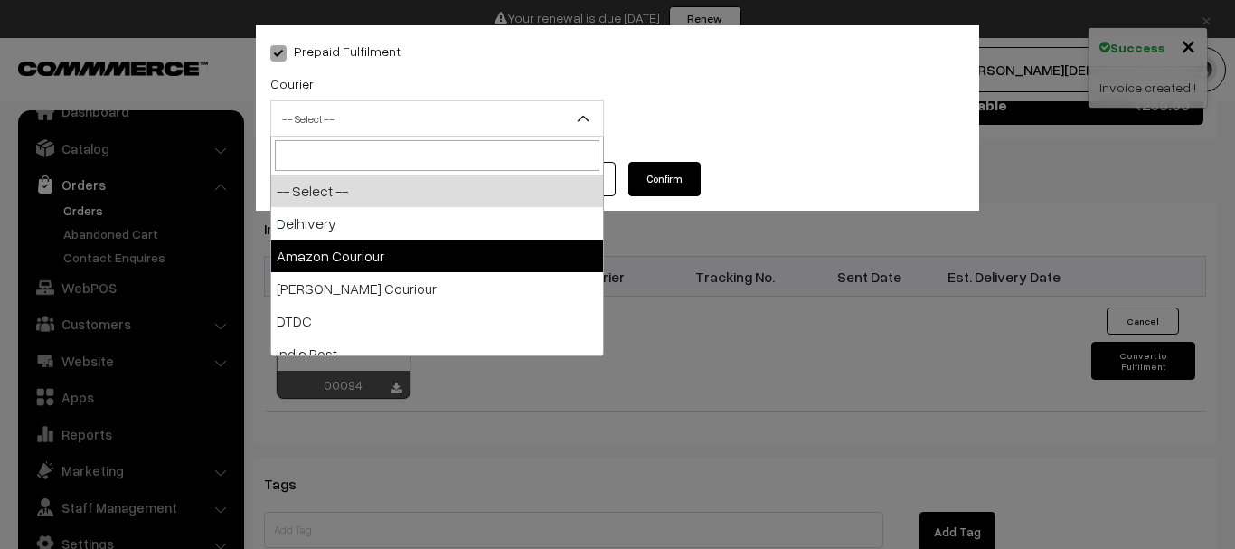
select select "2"
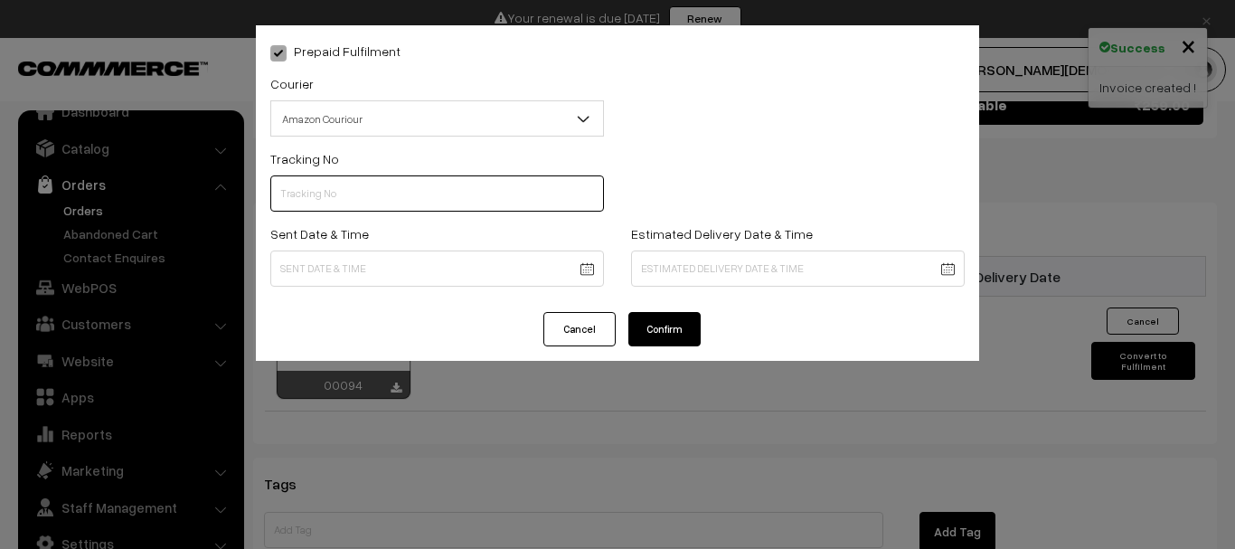
click at [393, 182] on input "text" at bounding box center [437, 193] width 334 height 36
paste input "153291457309472"
type input "153291457309472"
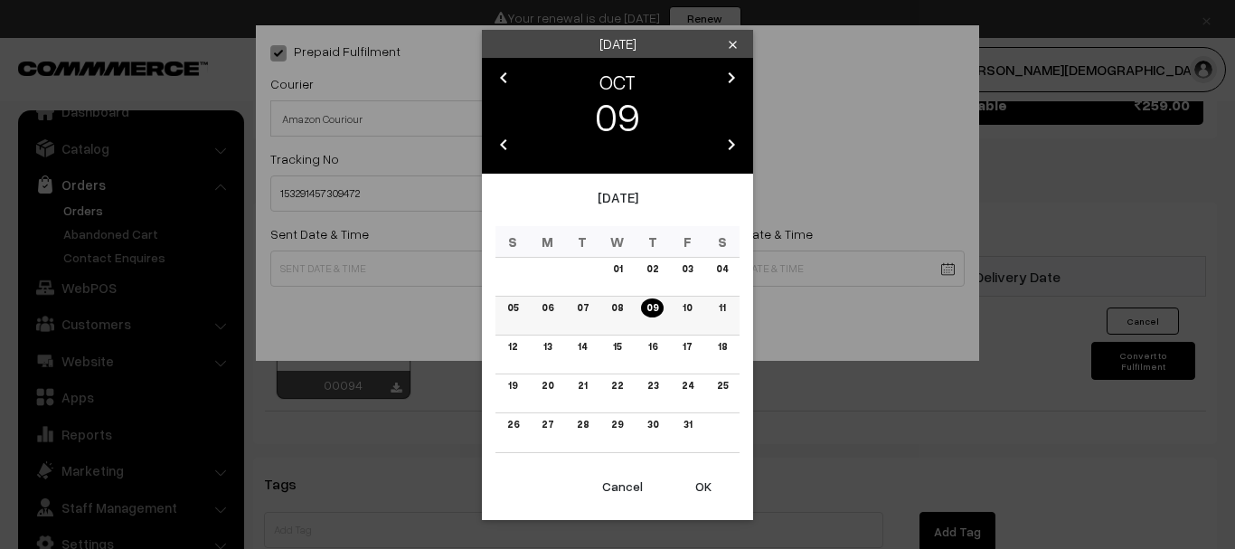
click at [656, 309] on link "09" at bounding box center [652, 307] width 23 height 19
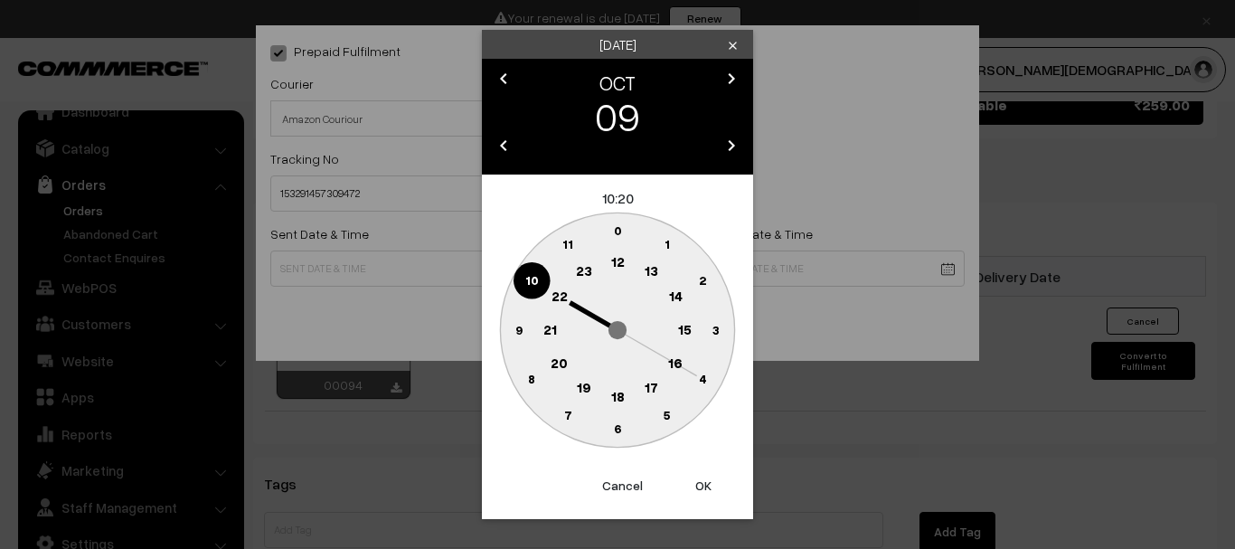
click at [610, 392] on circle at bounding box center [618, 397] width 37 height 37
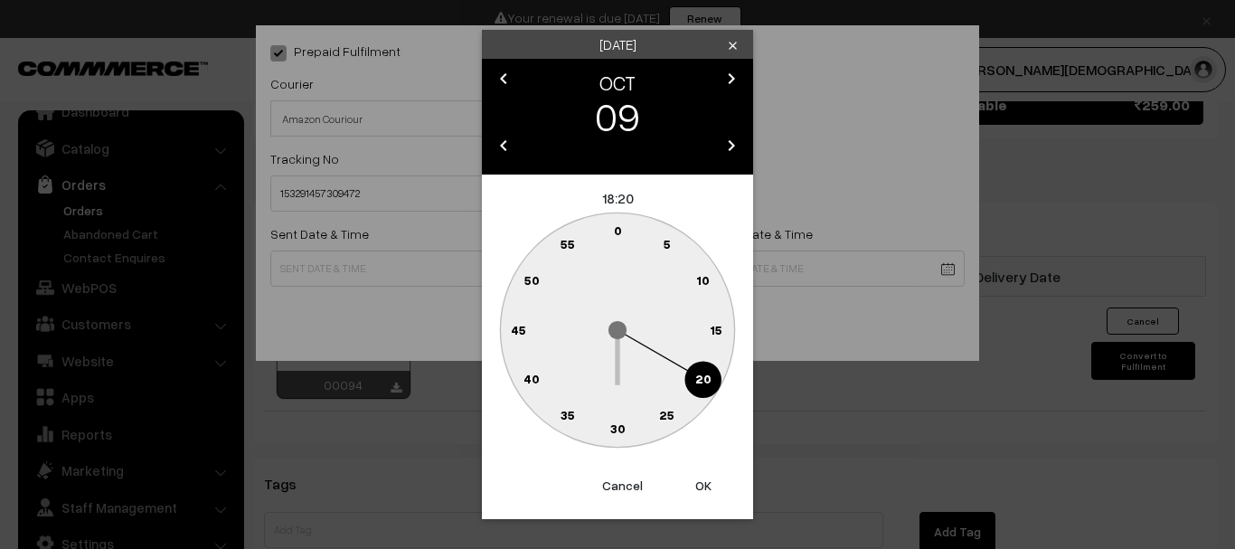
click at [615, 420] on text "30" at bounding box center [617, 427] width 15 height 15
type input "09-10-2025 18:30"
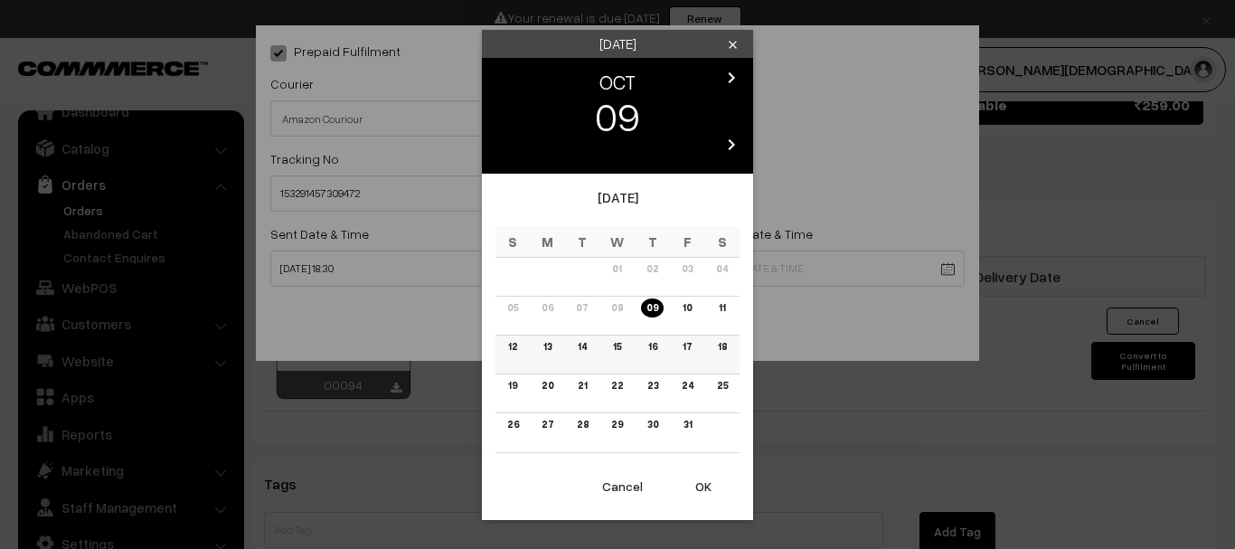
click at [503, 346] on td "12" at bounding box center [513, 354] width 35 height 39
click at [511, 346] on link "12" at bounding box center [513, 346] width 20 height 19
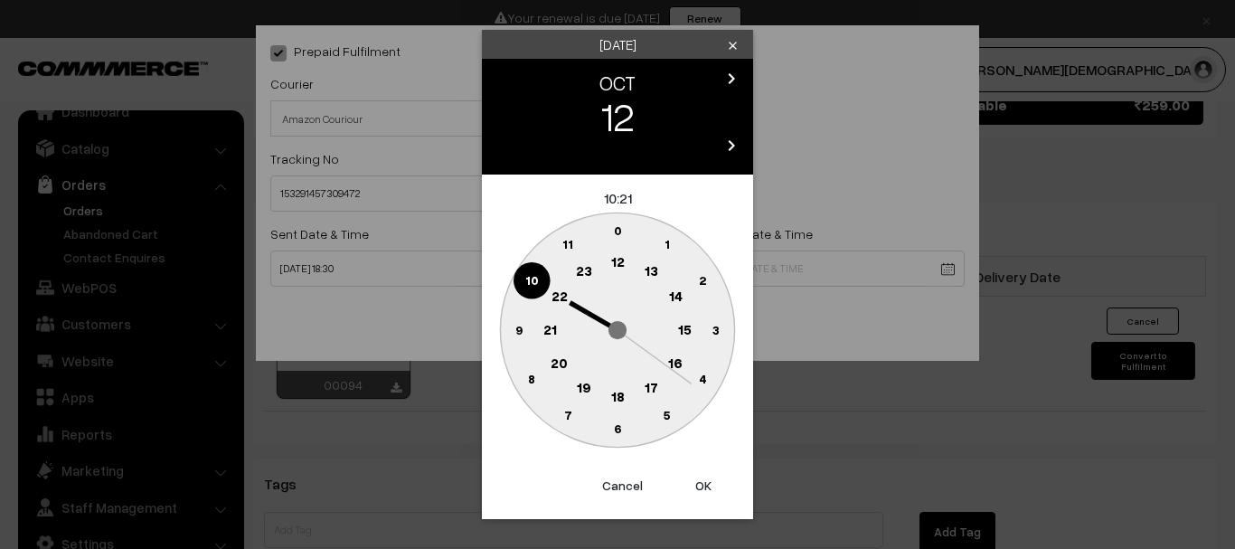
click at [627, 389] on circle at bounding box center [618, 397] width 37 height 37
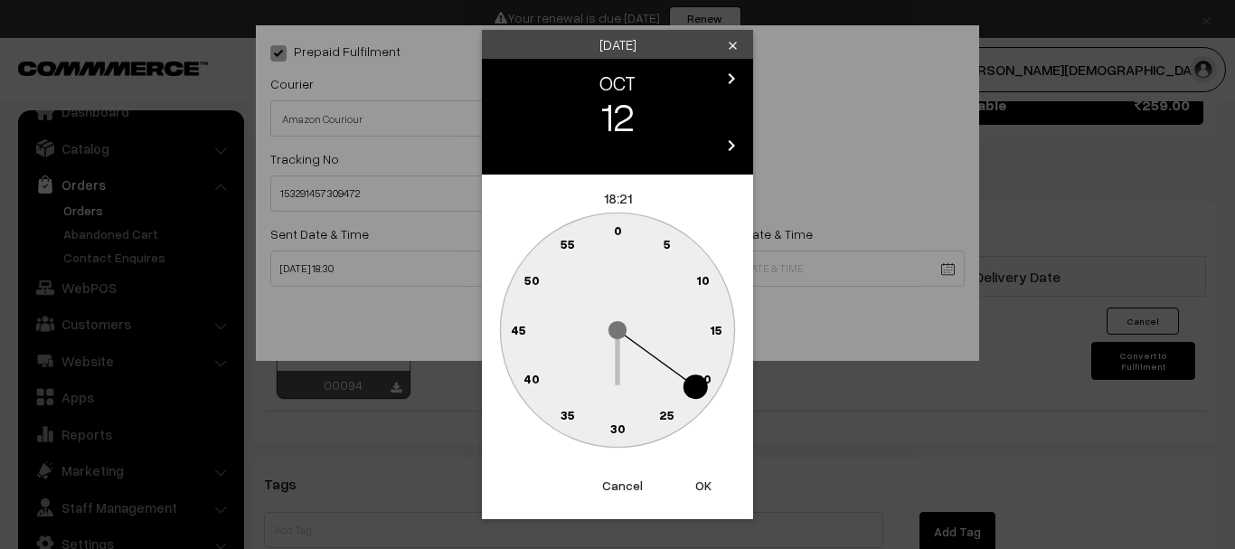
click at [620, 423] on text "30" at bounding box center [617, 427] width 15 height 15
type input "12-10-2025 18:30"
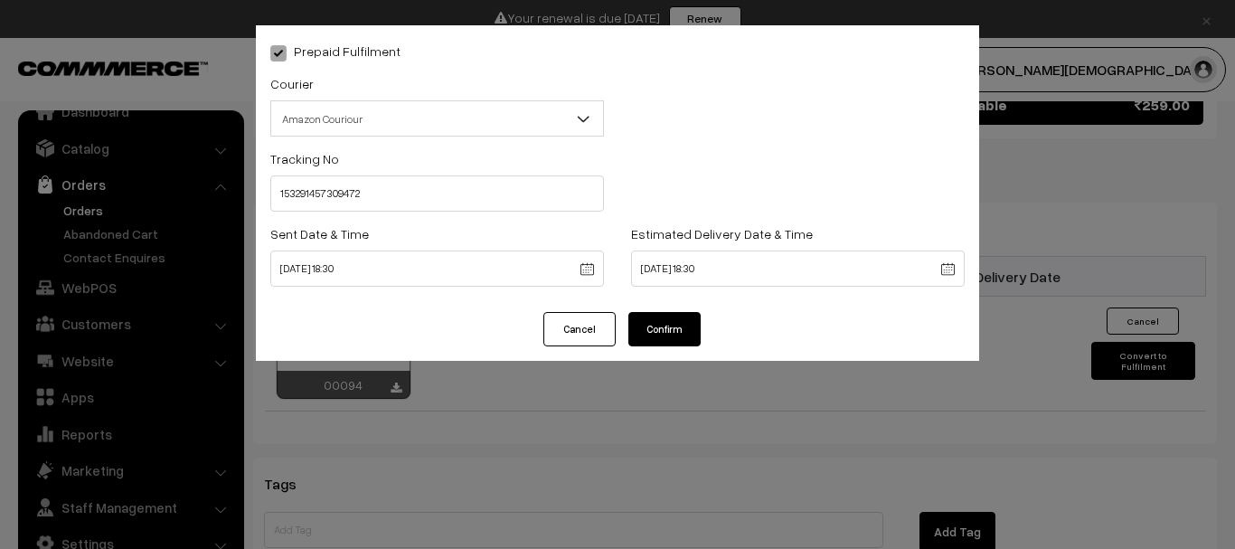
click at [664, 346] on div "Cancel Confirm" at bounding box center [617, 336] width 723 height 49
click at [666, 335] on button "Confirm" at bounding box center [664, 329] width 72 height 34
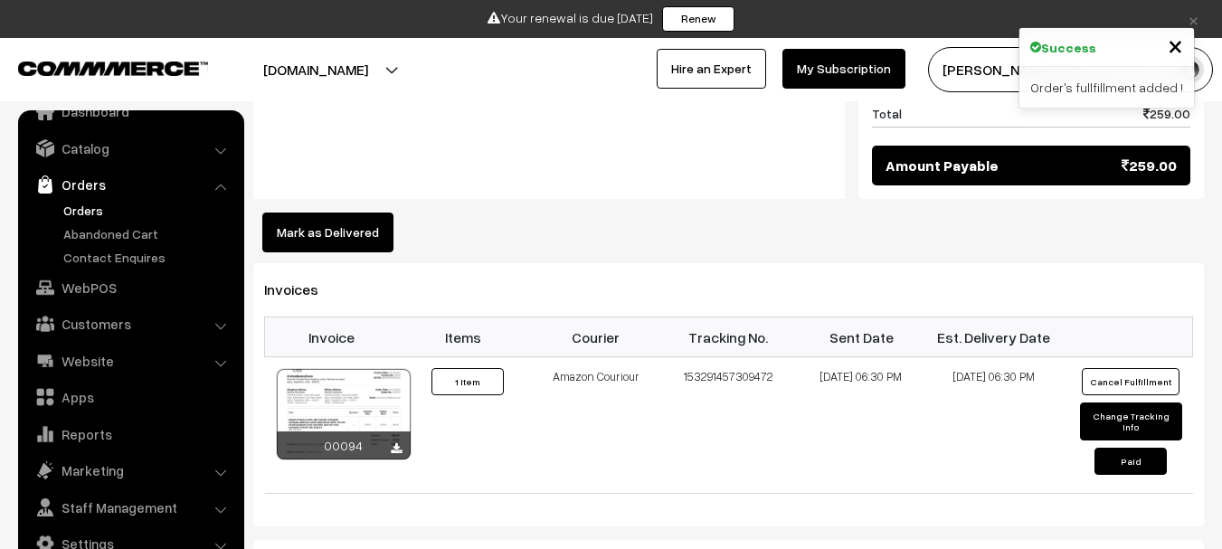
scroll to position [958, 0]
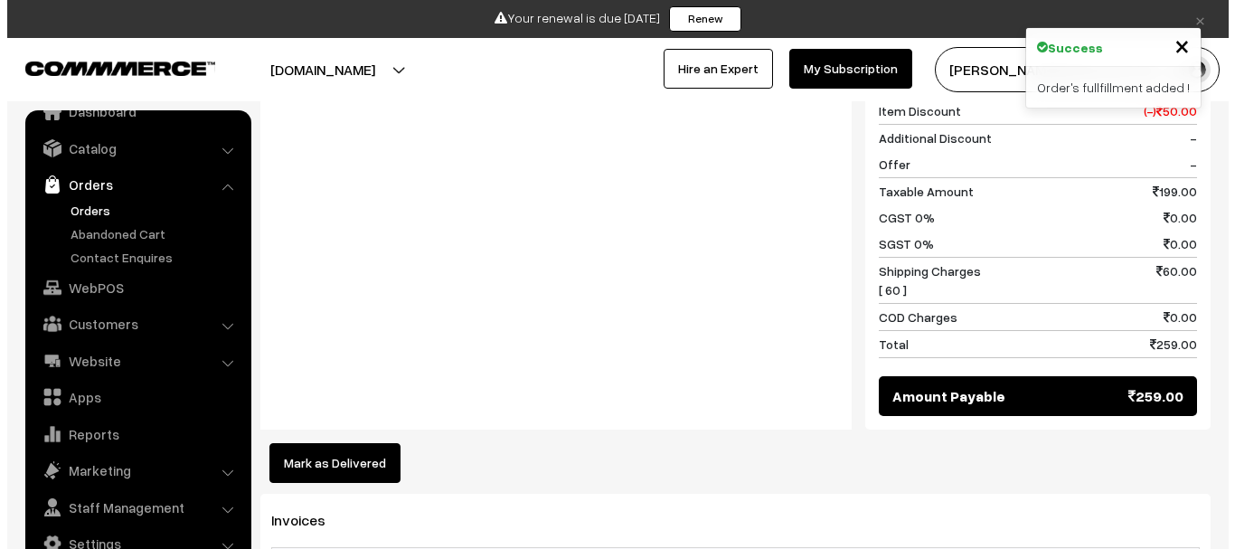
scroll to position [959, 0]
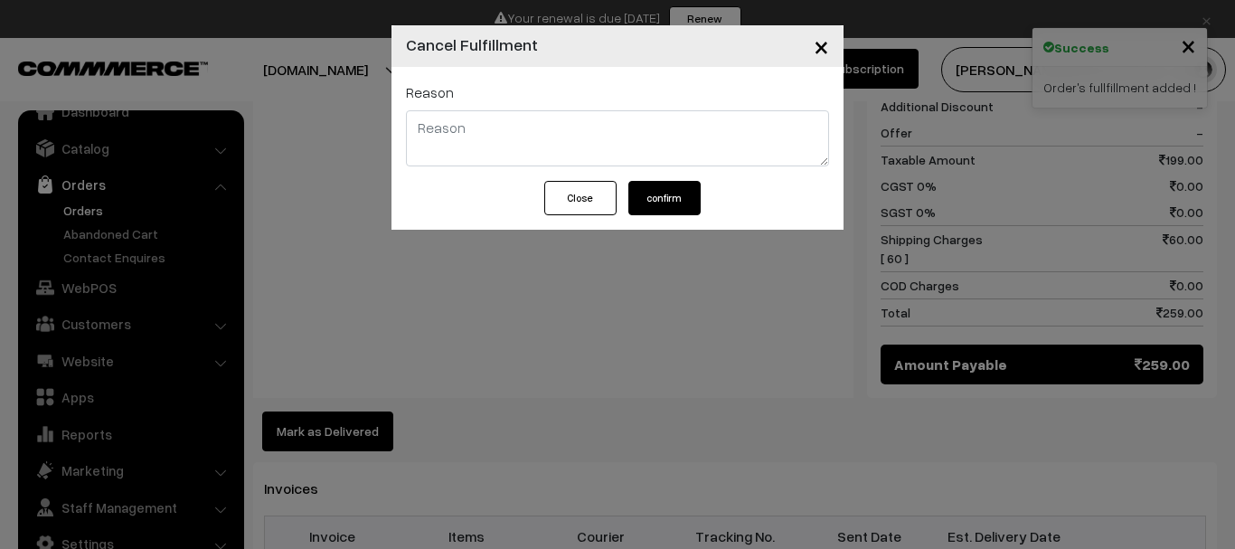
click at [826, 45] on span "×" at bounding box center [821, 45] width 15 height 33
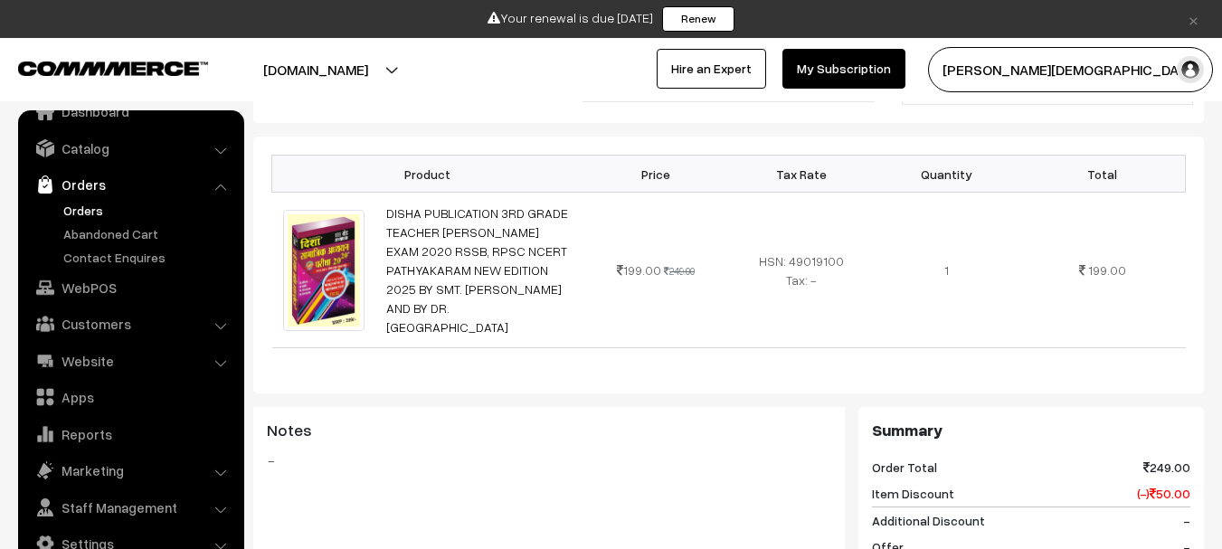
scroll to position [325, 0]
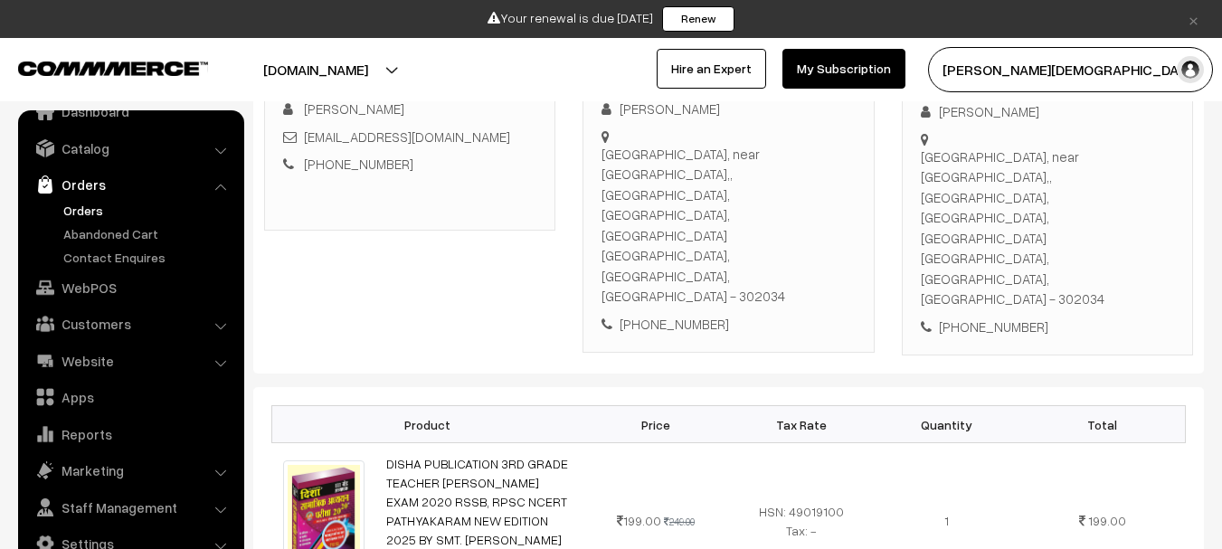
click at [73, 203] on link "Orders" at bounding box center [148, 210] width 179 height 19
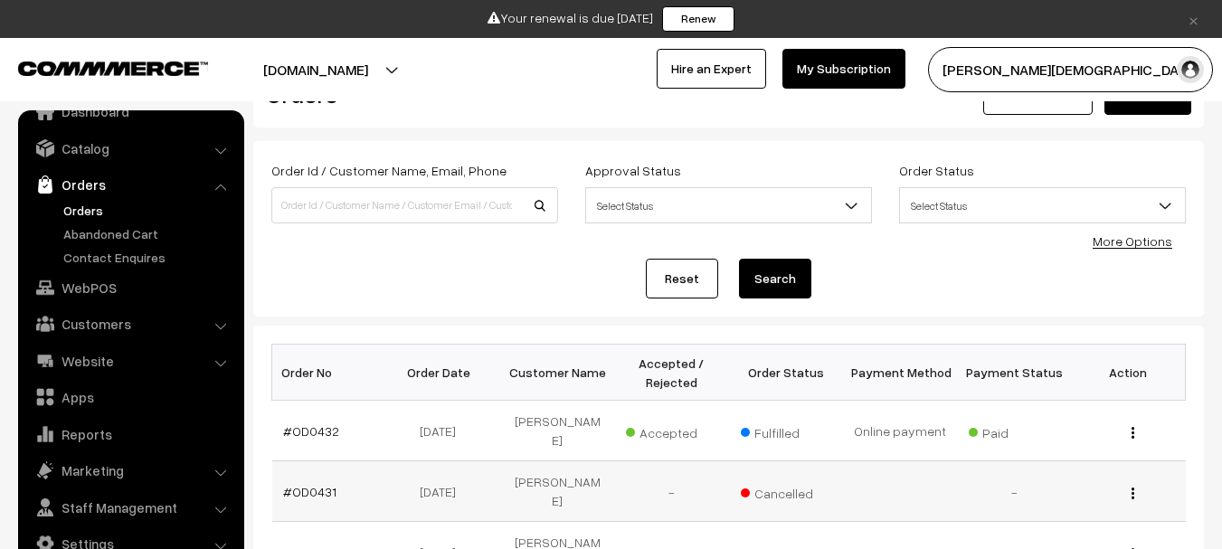
scroll to position [181, 0]
